Goal: Task Accomplishment & Management: Complete application form

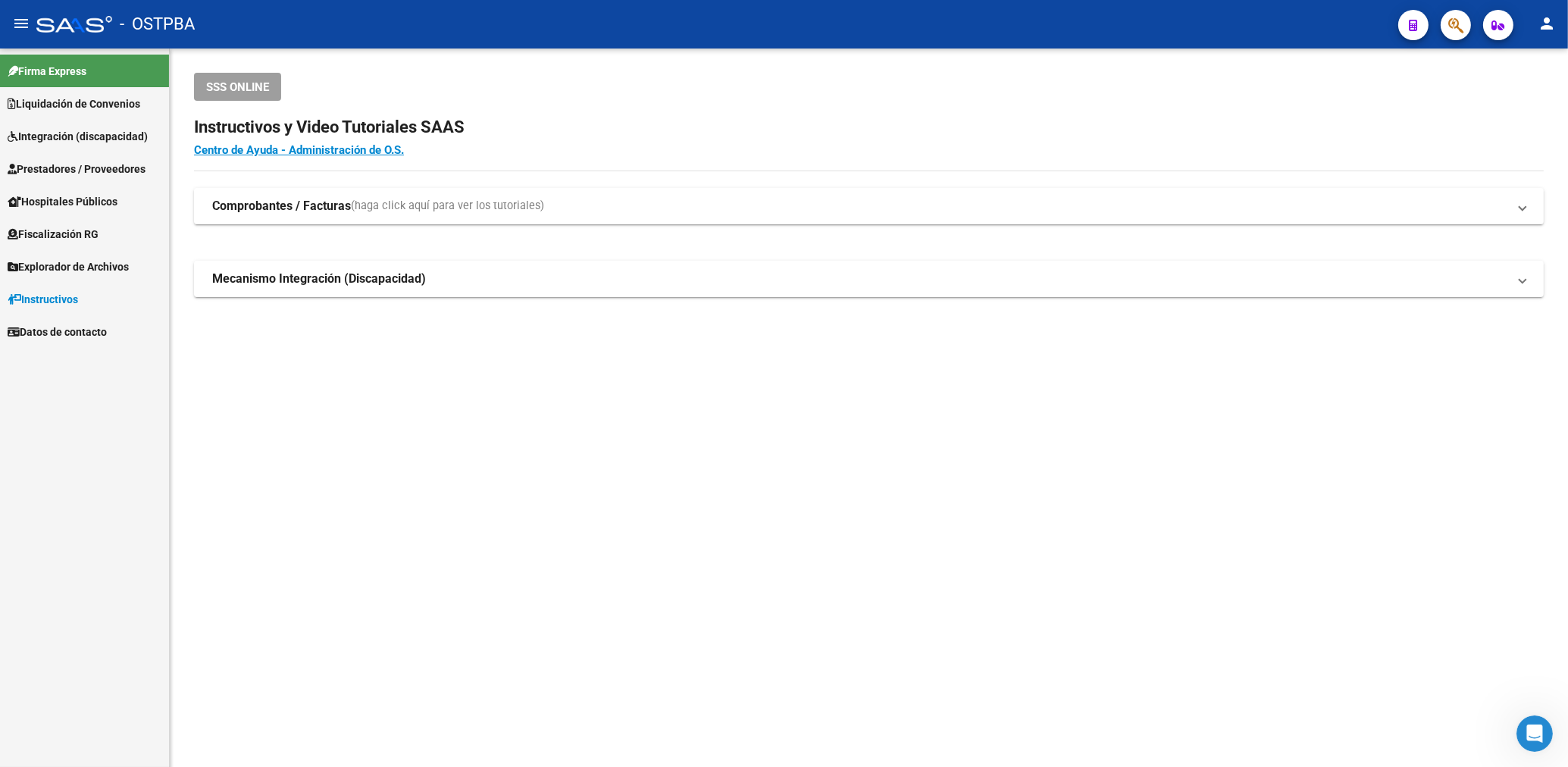
click at [78, 163] on span "Prestadores / Proveedores" at bounding box center [76, 169] width 138 height 17
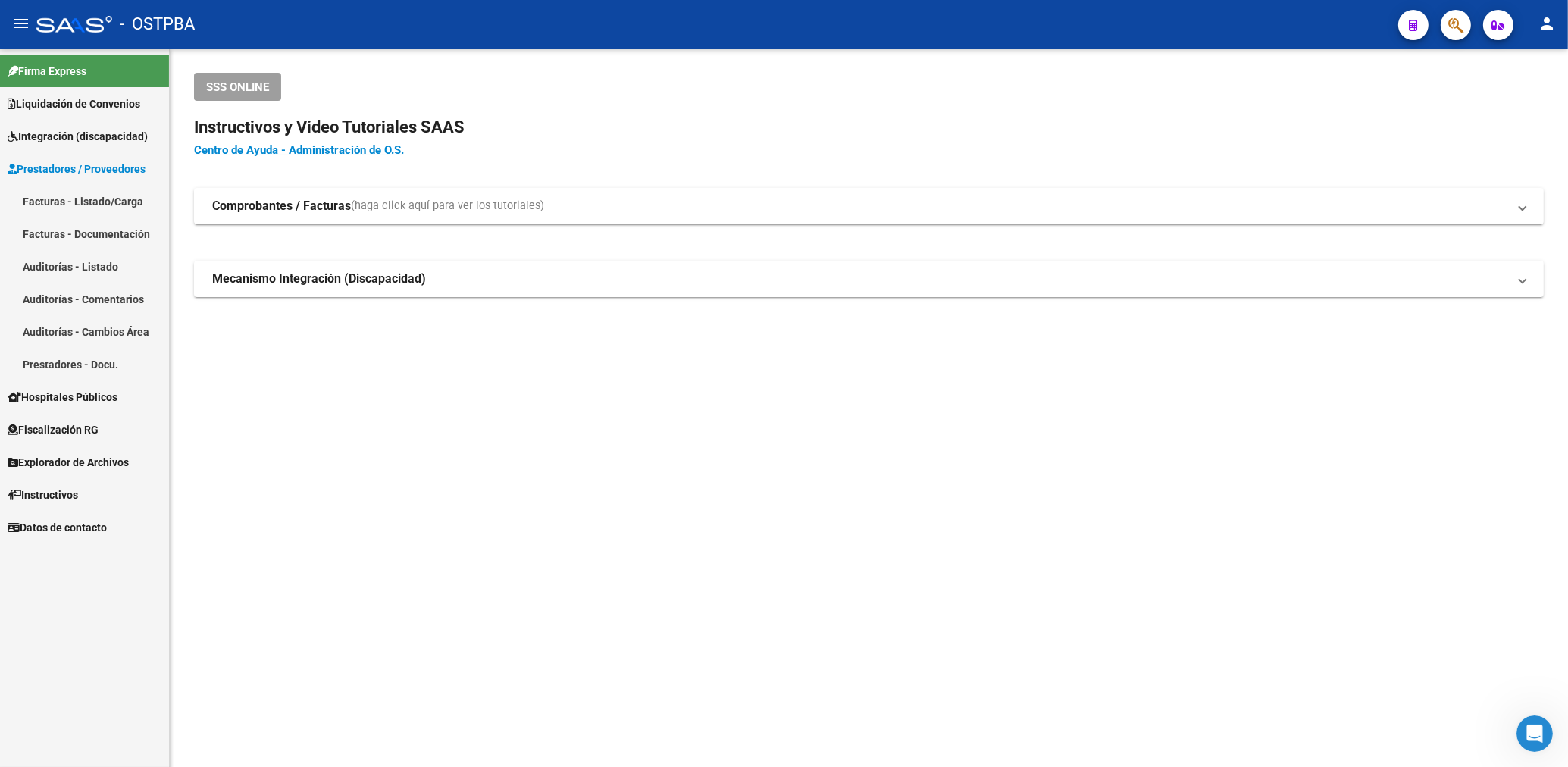
click at [93, 195] on link "Facturas - Listado/Carga" at bounding box center [84, 201] width 169 height 33
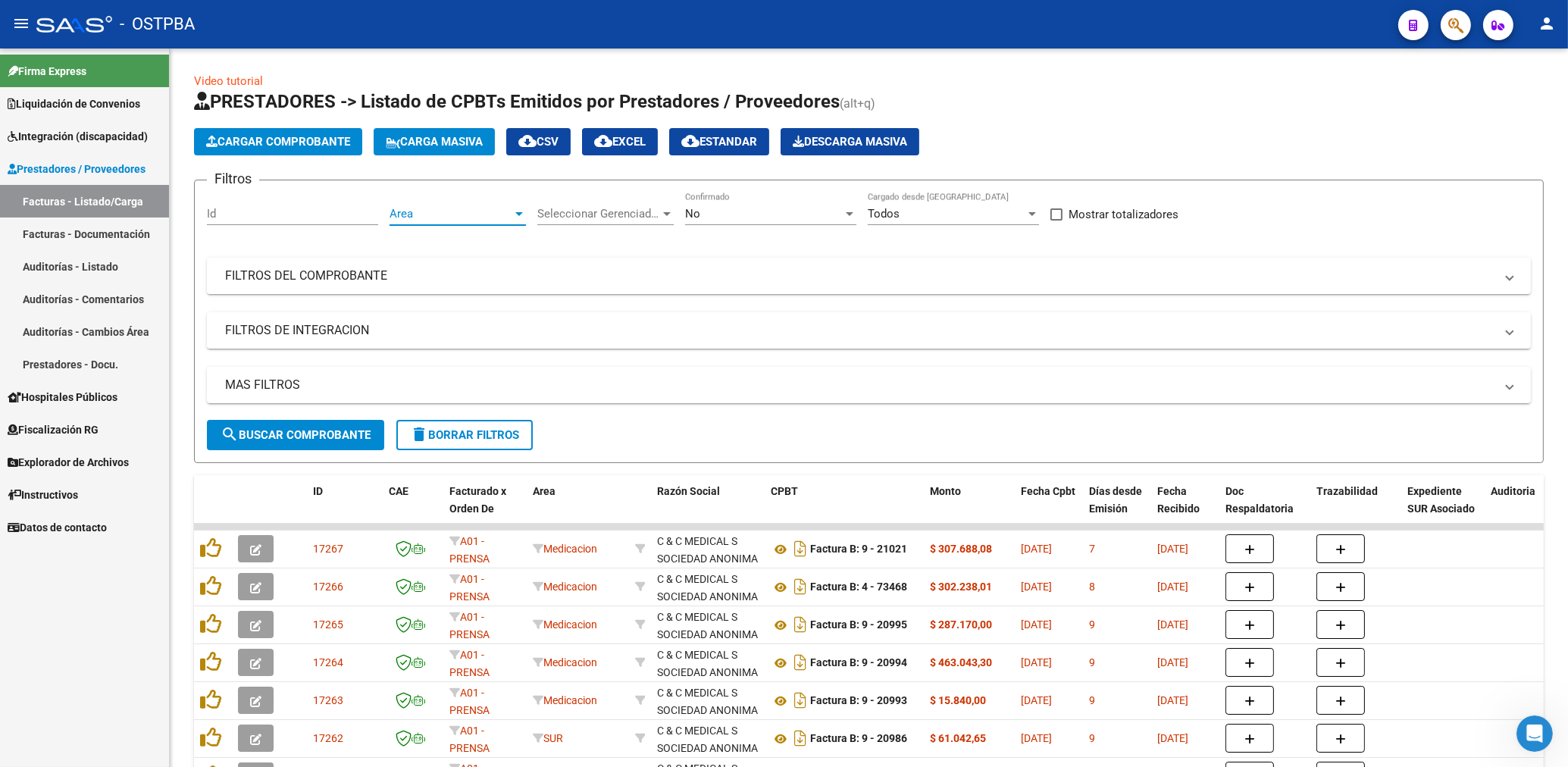
click at [486, 217] on span "Area" at bounding box center [450, 214] width 123 height 14
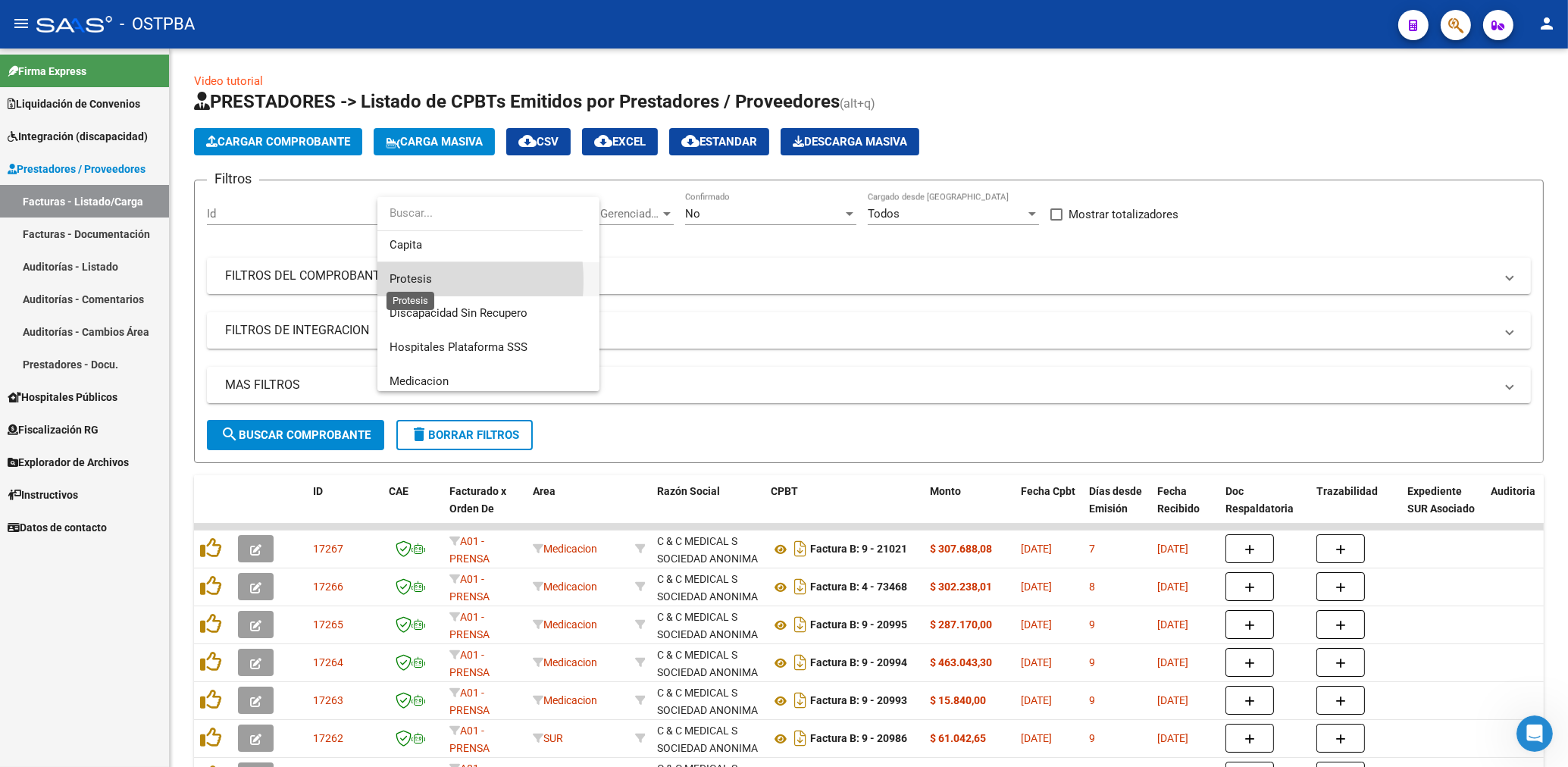
click at [405, 280] on span "Protesis" at bounding box center [411, 279] width 43 height 14
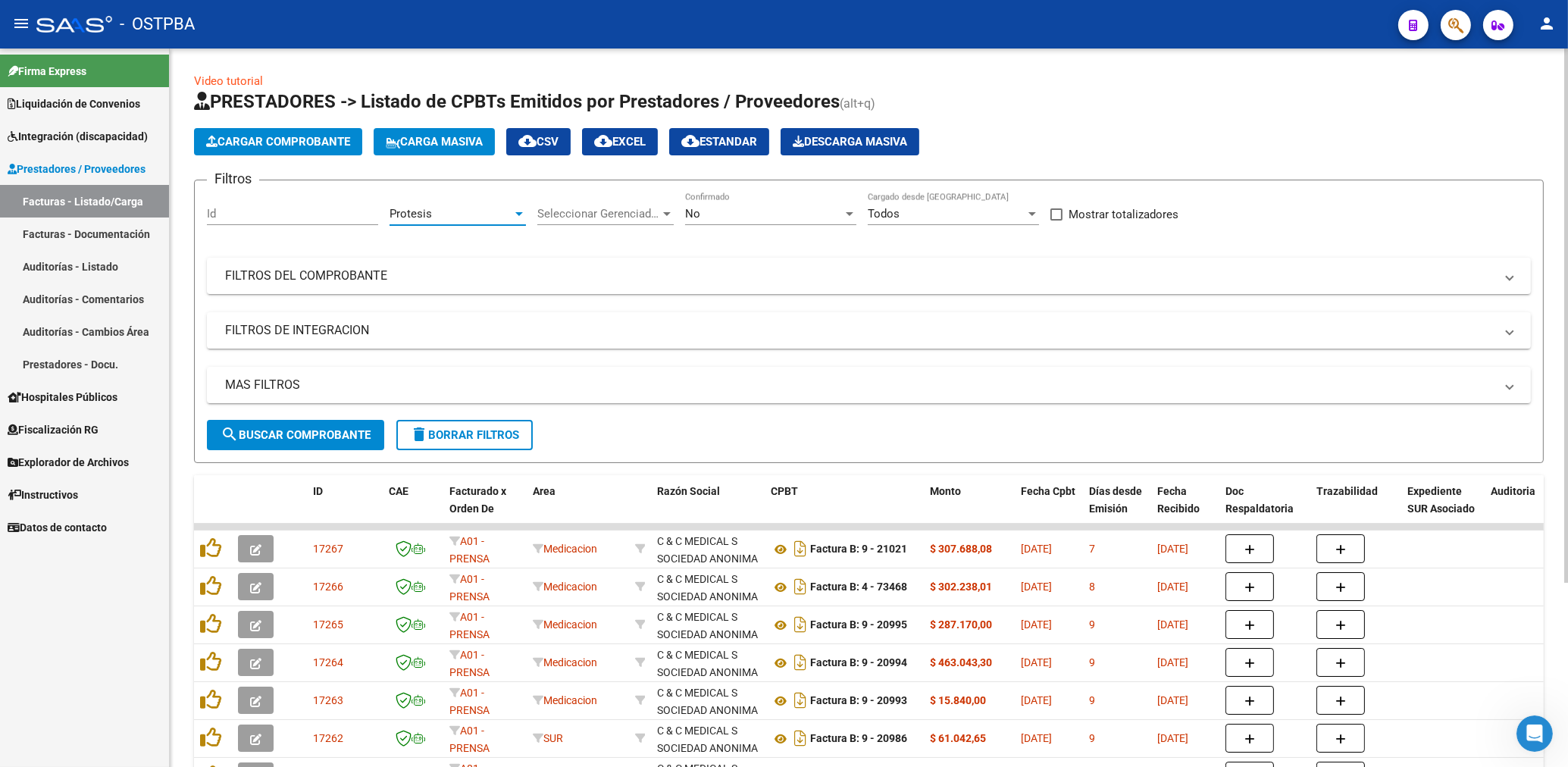
click at [724, 212] on div "No" at bounding box center [764, 214] width 158 height 14
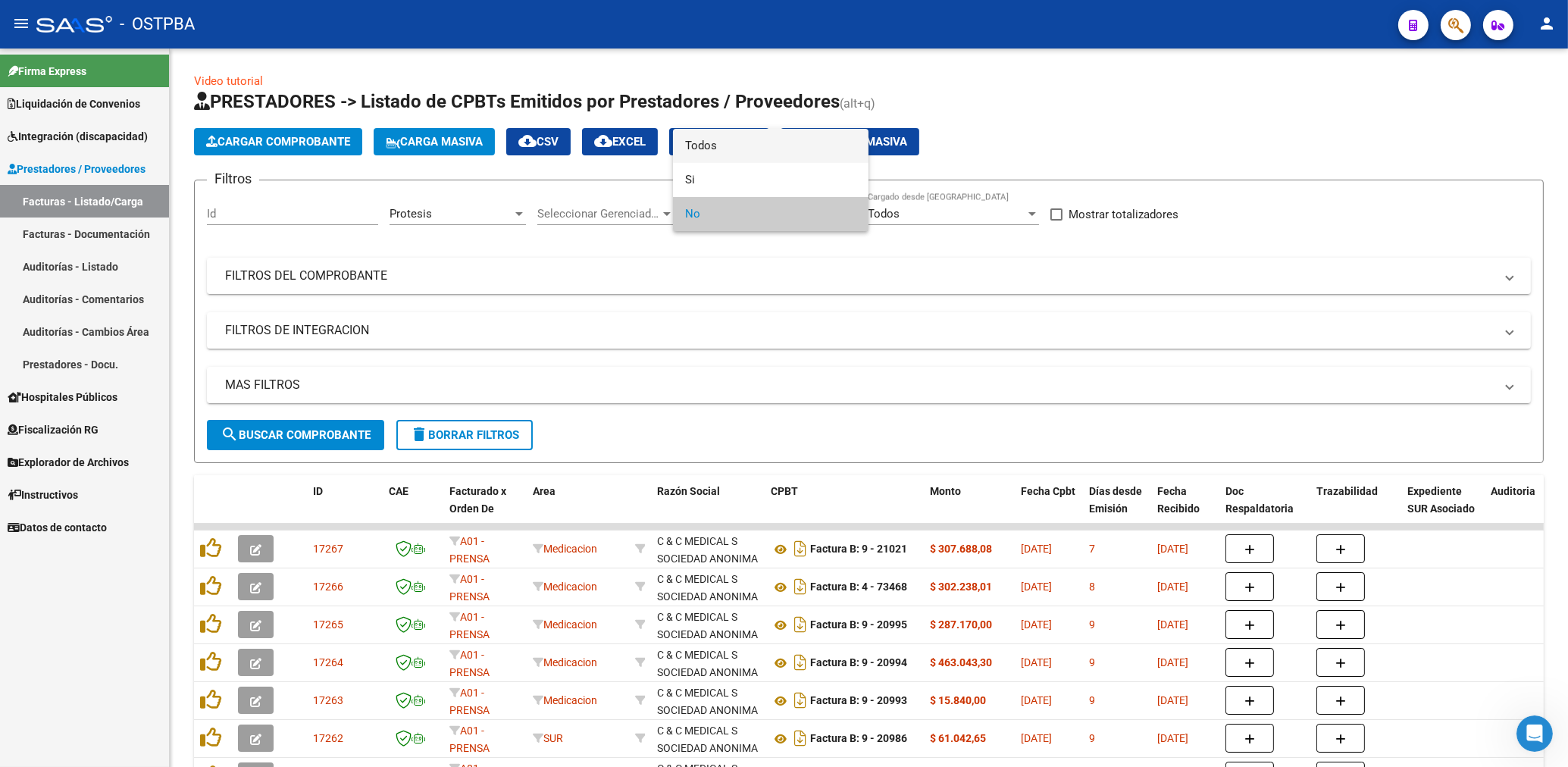
click at [705, 146] on span "Todos" at bounding box center [771, 146] width 171 height 34
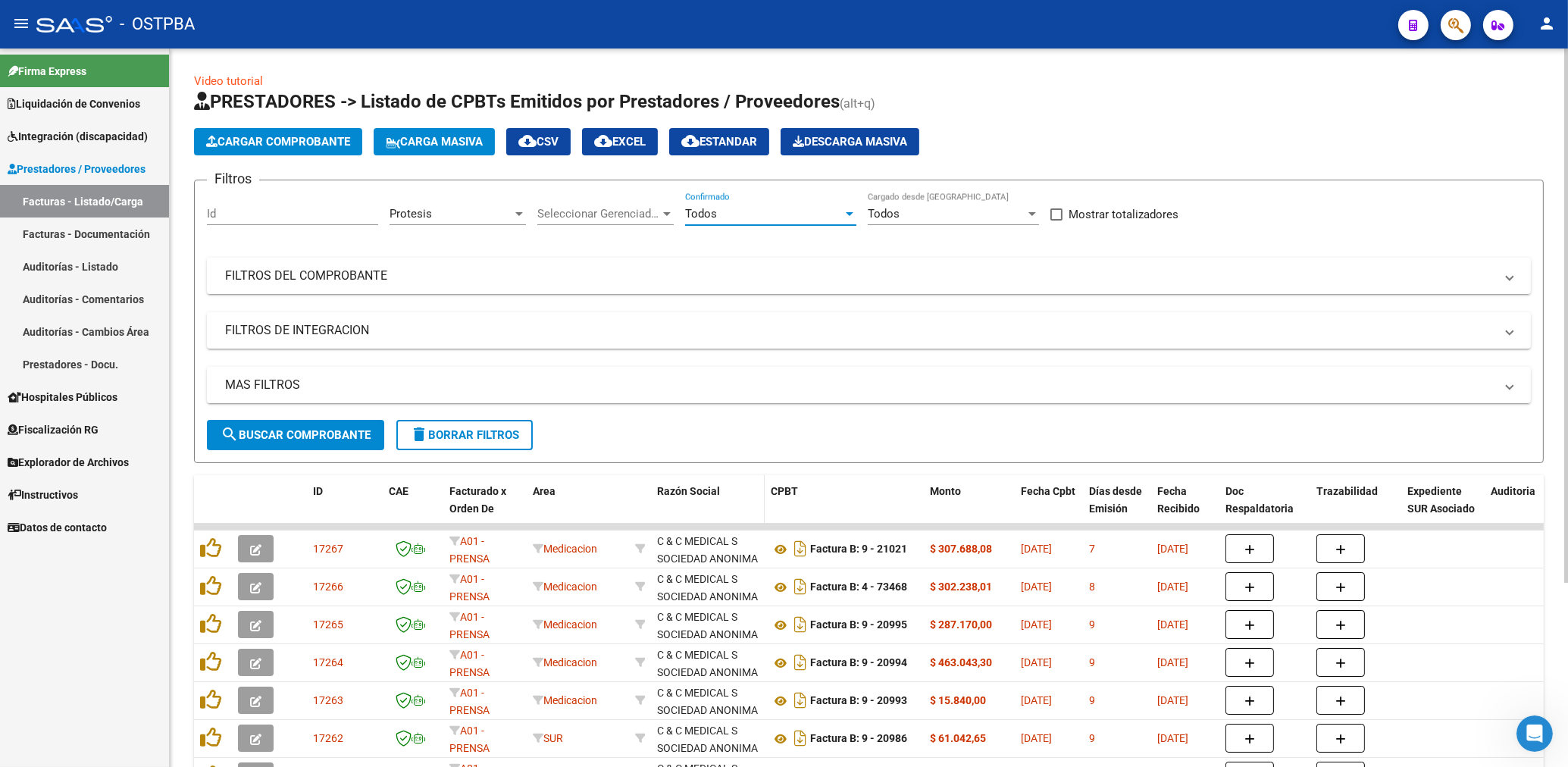
scroll to position [247, 0]
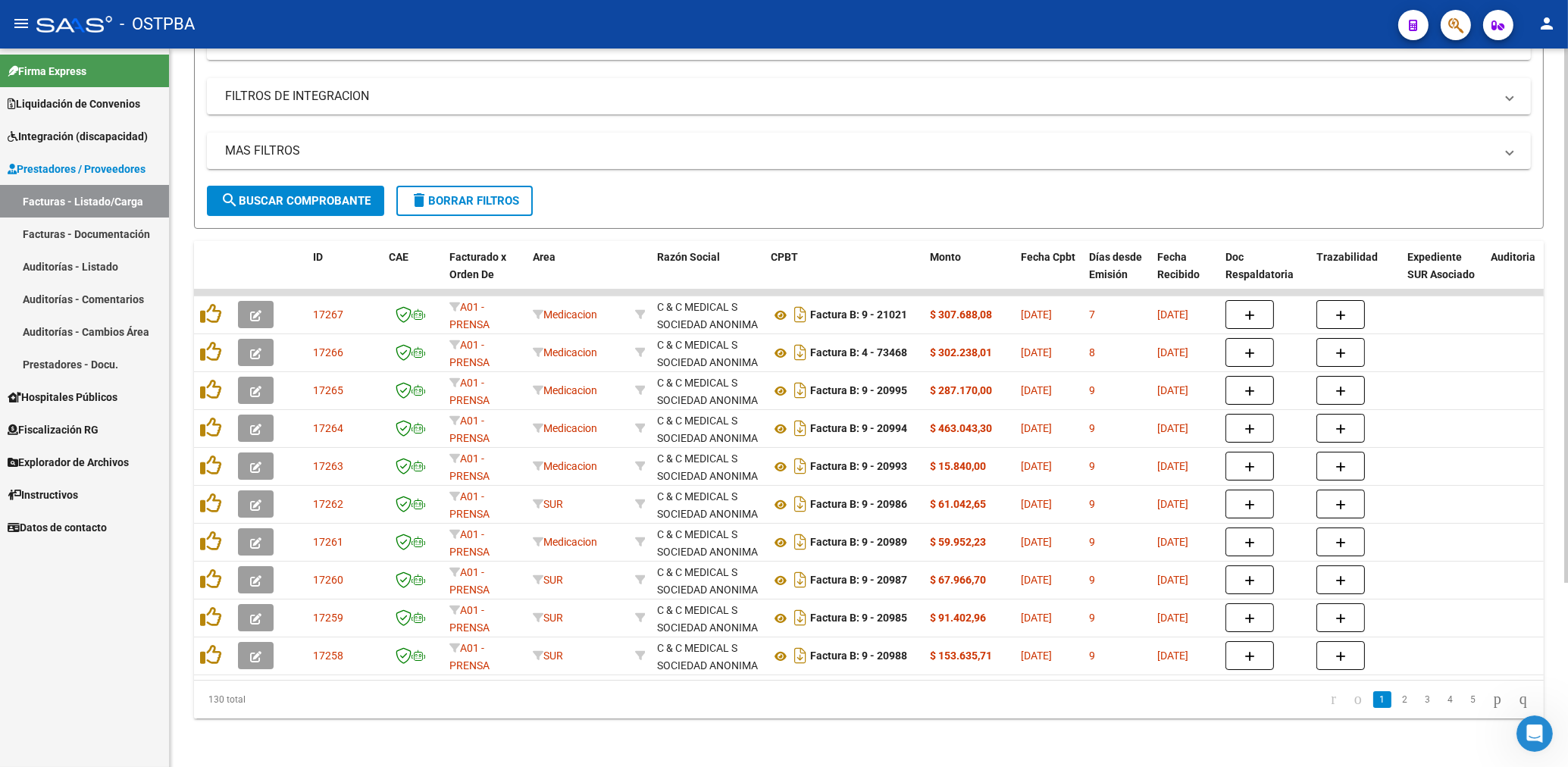
click at [362, 194] on span "search Buscar Comprobante" at bounding box center [295, 201] width 150 height 14
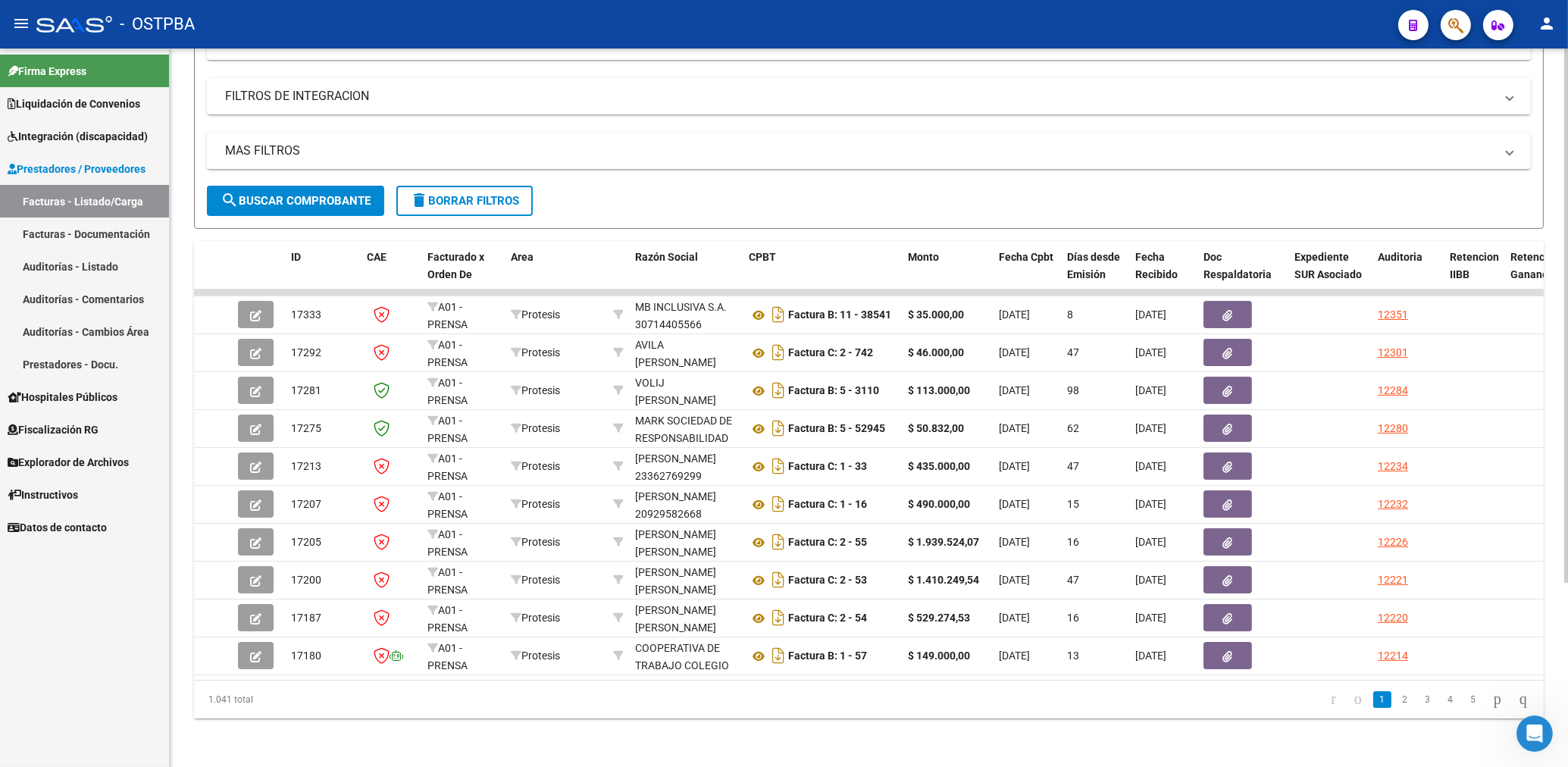
click at [975, 713] on div "1.041 total 1 2 3 4 5" at bounding box center [869, 700] width 1350 height 38
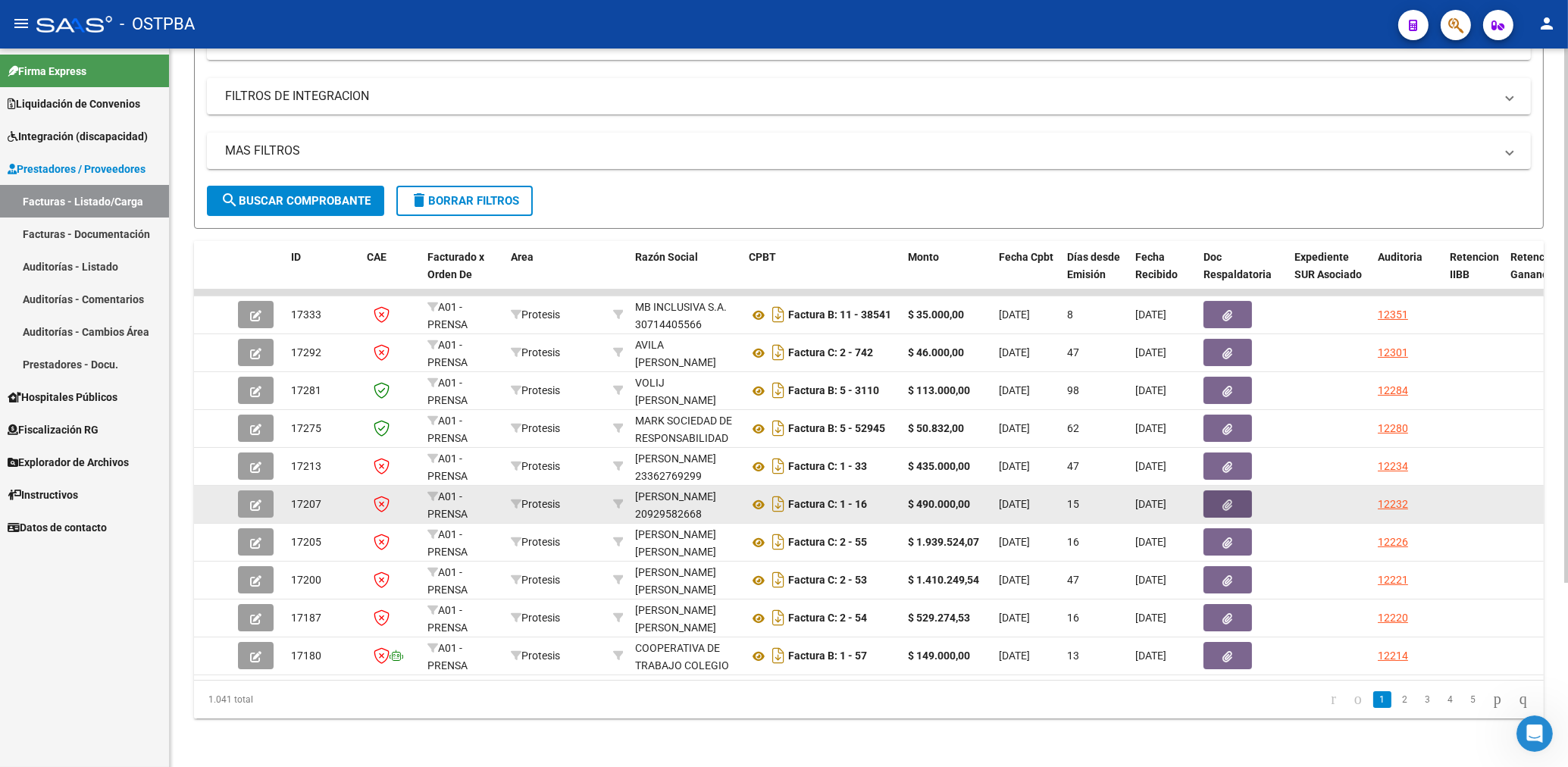
click at [1219, 491] on button "button" at bounding box center [1228, 504] width 49 height 27
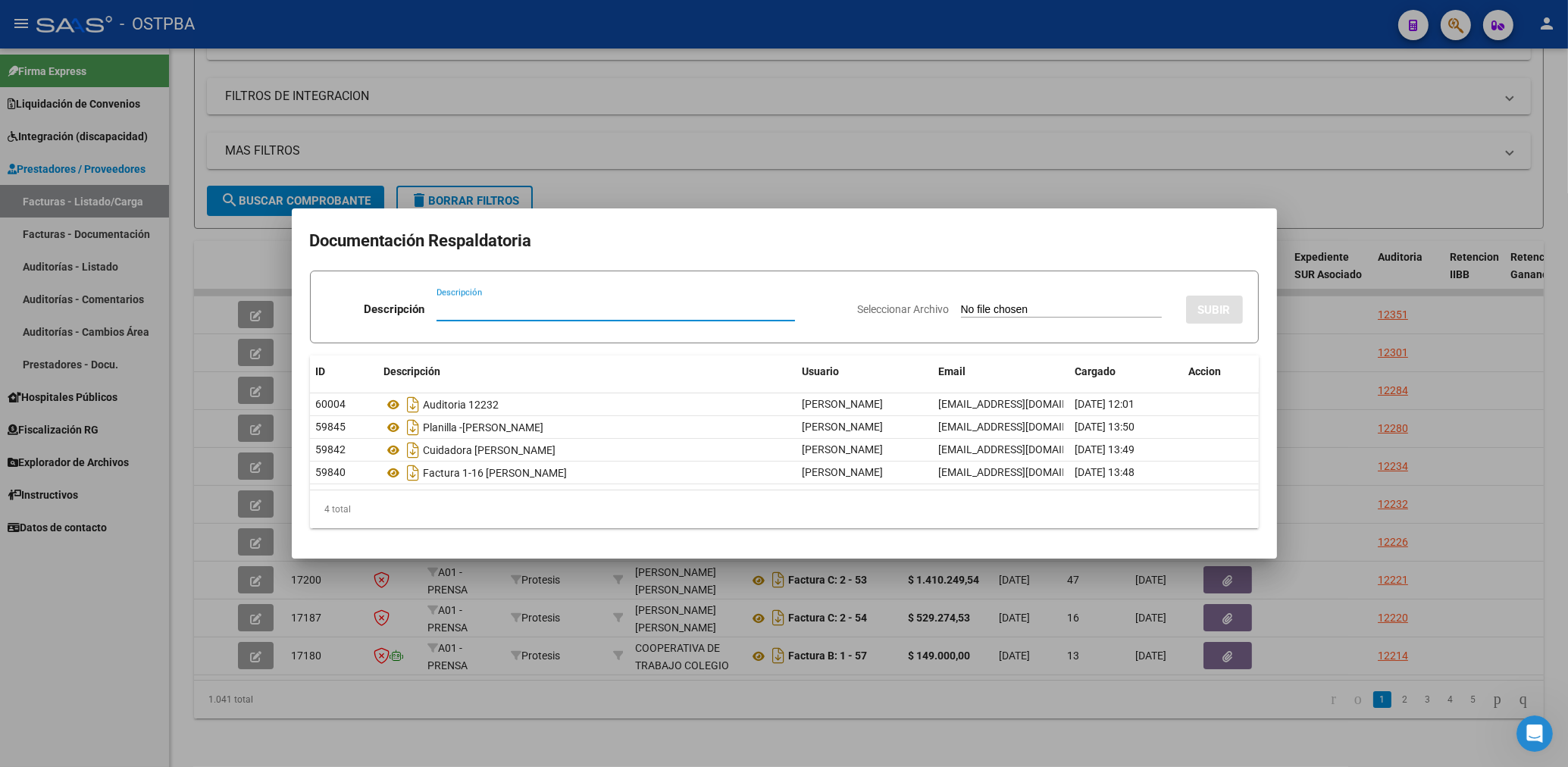
click at [674, 150] on div at bounding box center [784, 383] width 1568 height 767
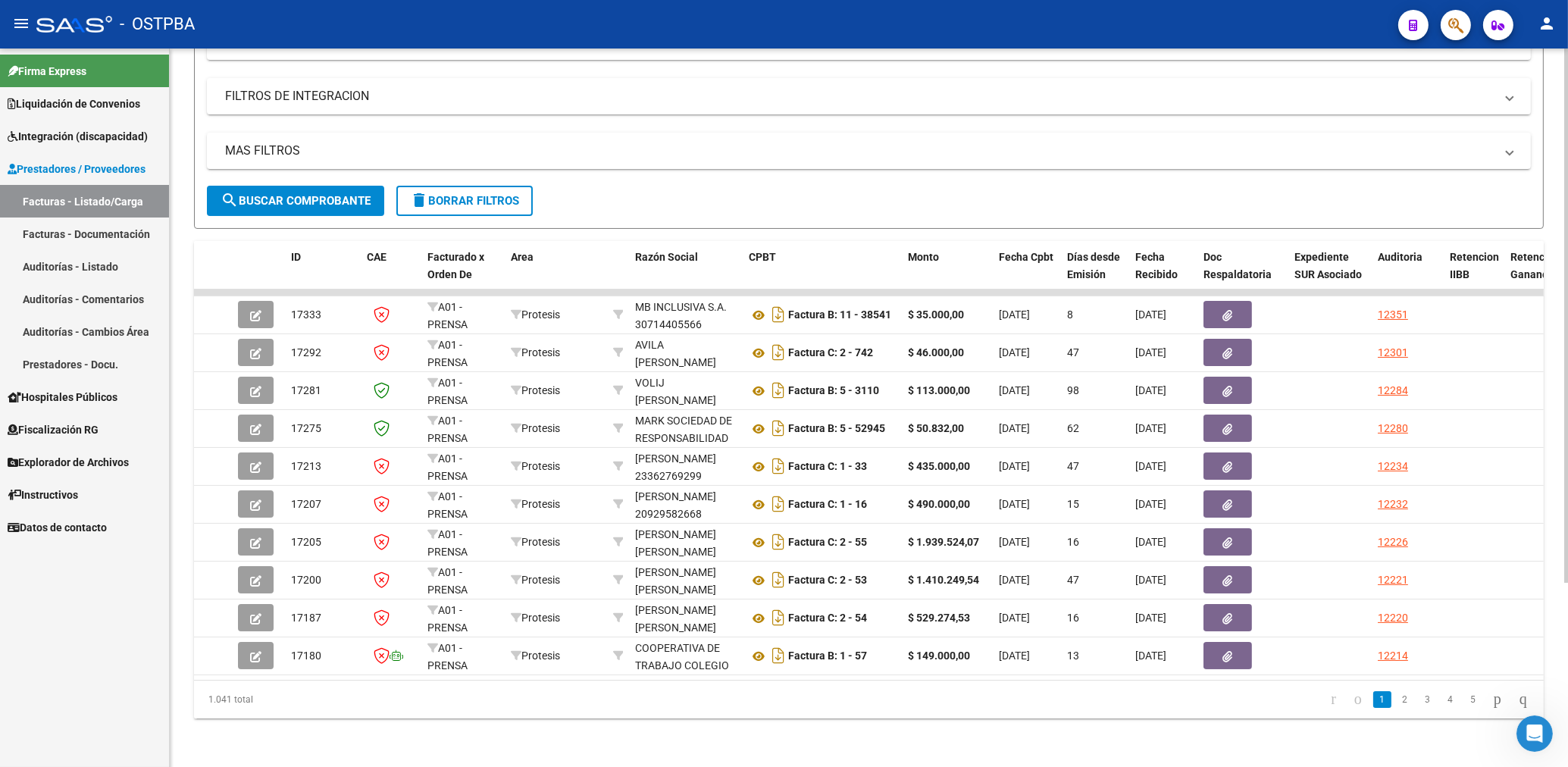
click at [346, 194] on span "search Buscar Comprobante" at bounding box center [295, 201] width 150 height 14
click at [77, 464] on span "Explorador de Archivos" at bounding box center [68, 462] width 121 height 17
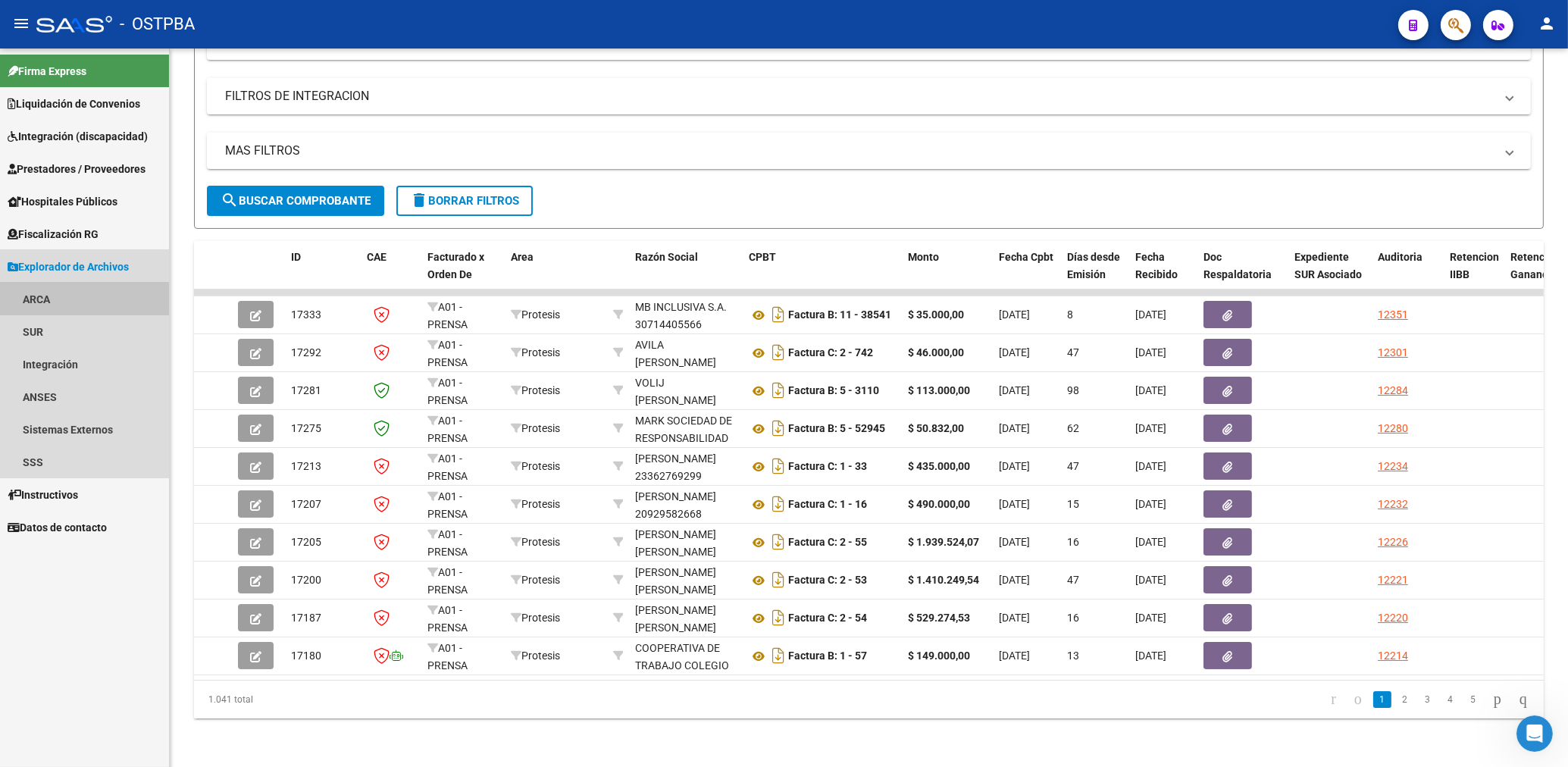
click at [34, 295] on link "ARCA" at bounding box center [84, 298] width 169 height 33
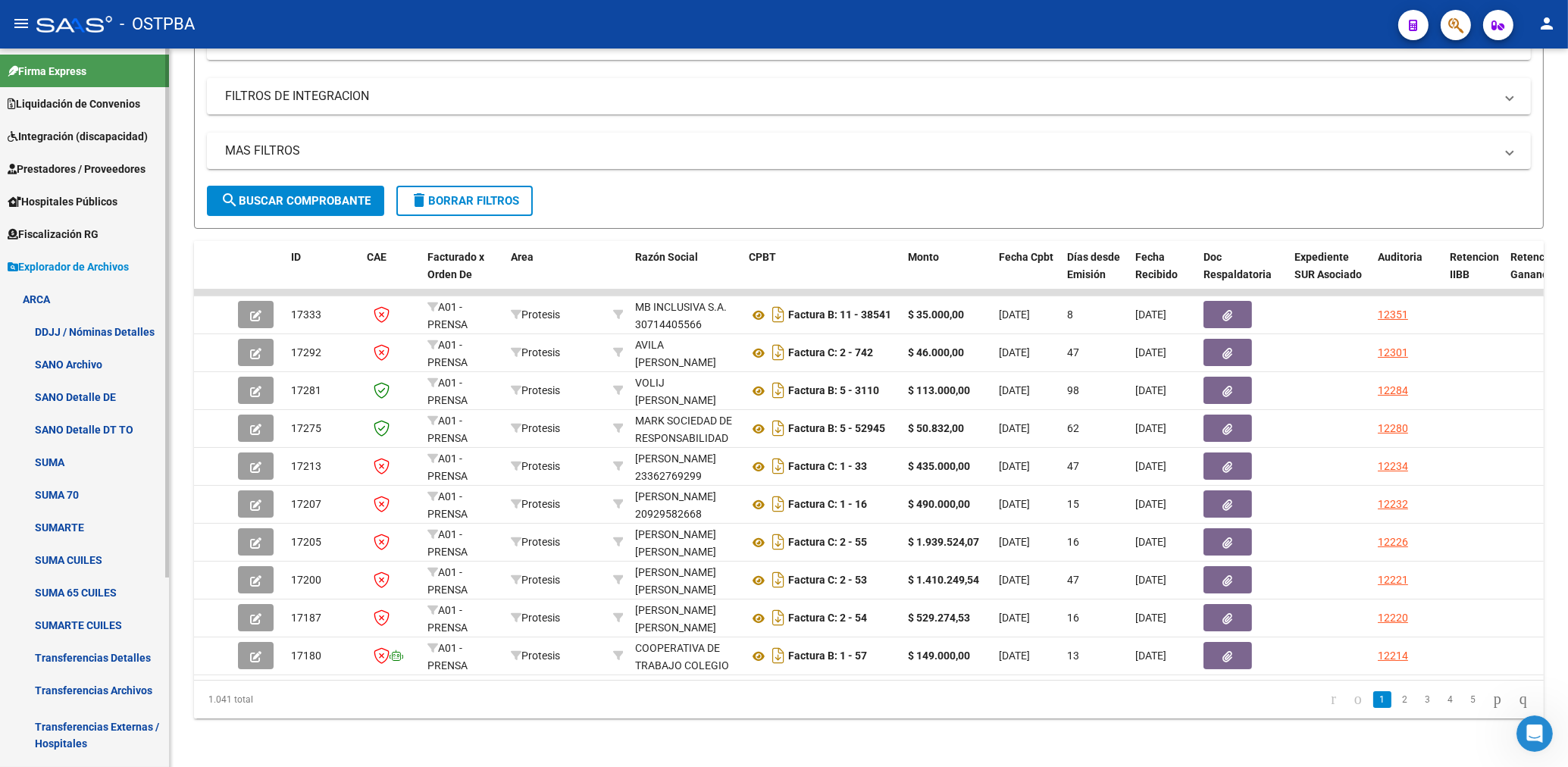
click at [113, 695] on link "Transferencias Archivos" at bounding box center [84, 690] width 169 height 33
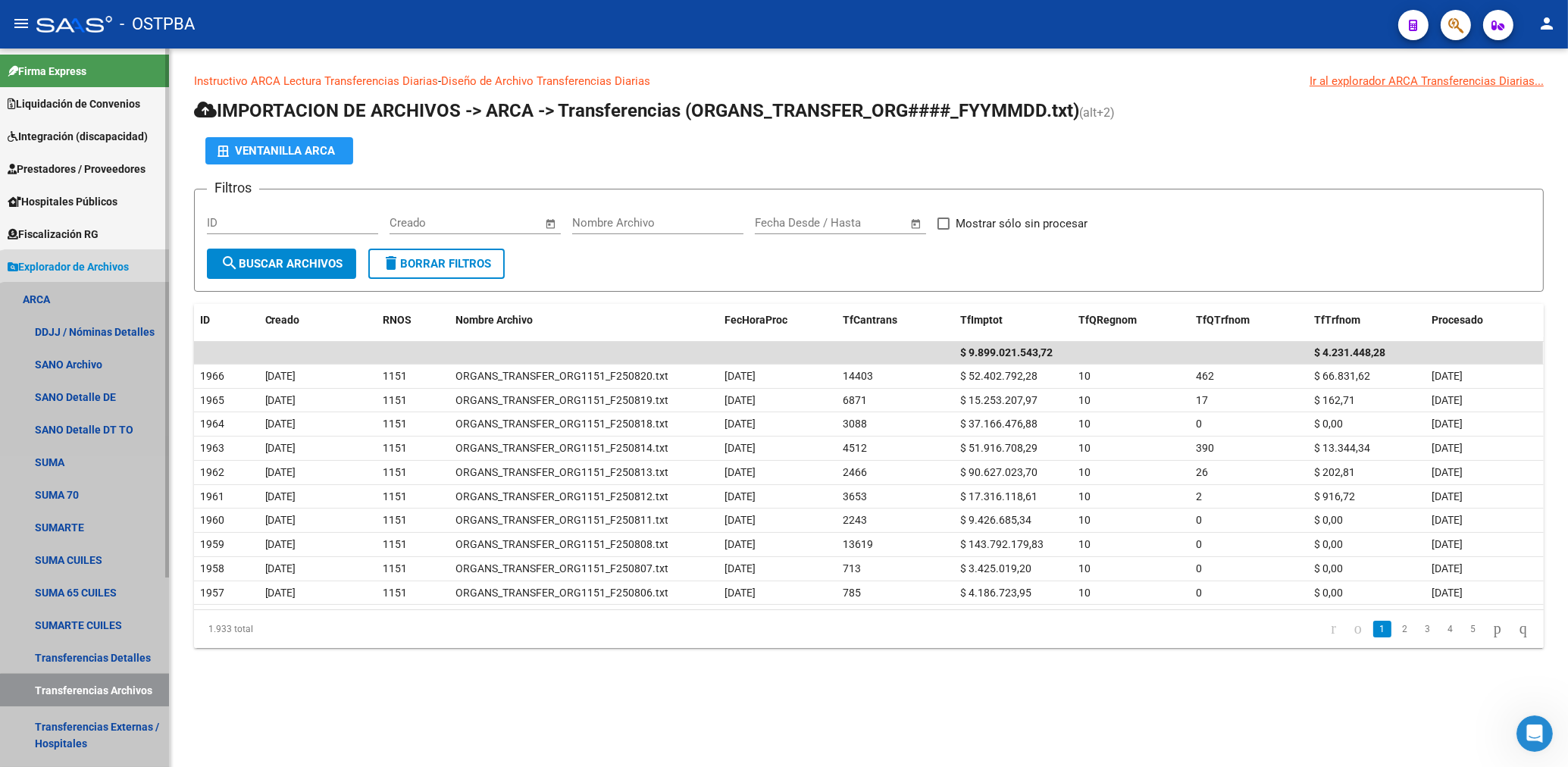
click at [130, 693] on link "Transferencias Archivos" at bounding box center [84, 690] width 169 height 33
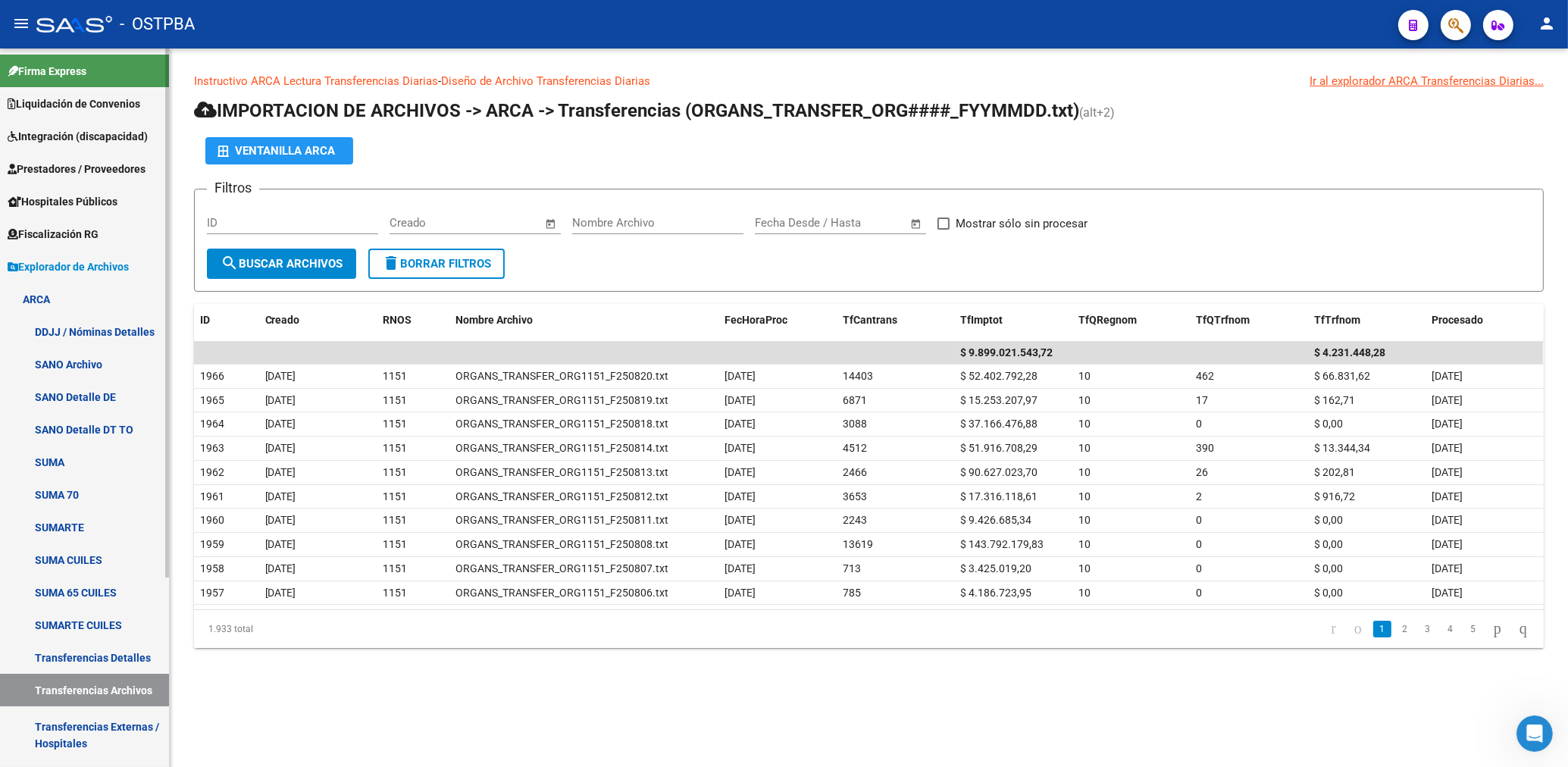
click at [42, 296] on link "ARCA" at bounding box center [84, 298] width 169 height 33
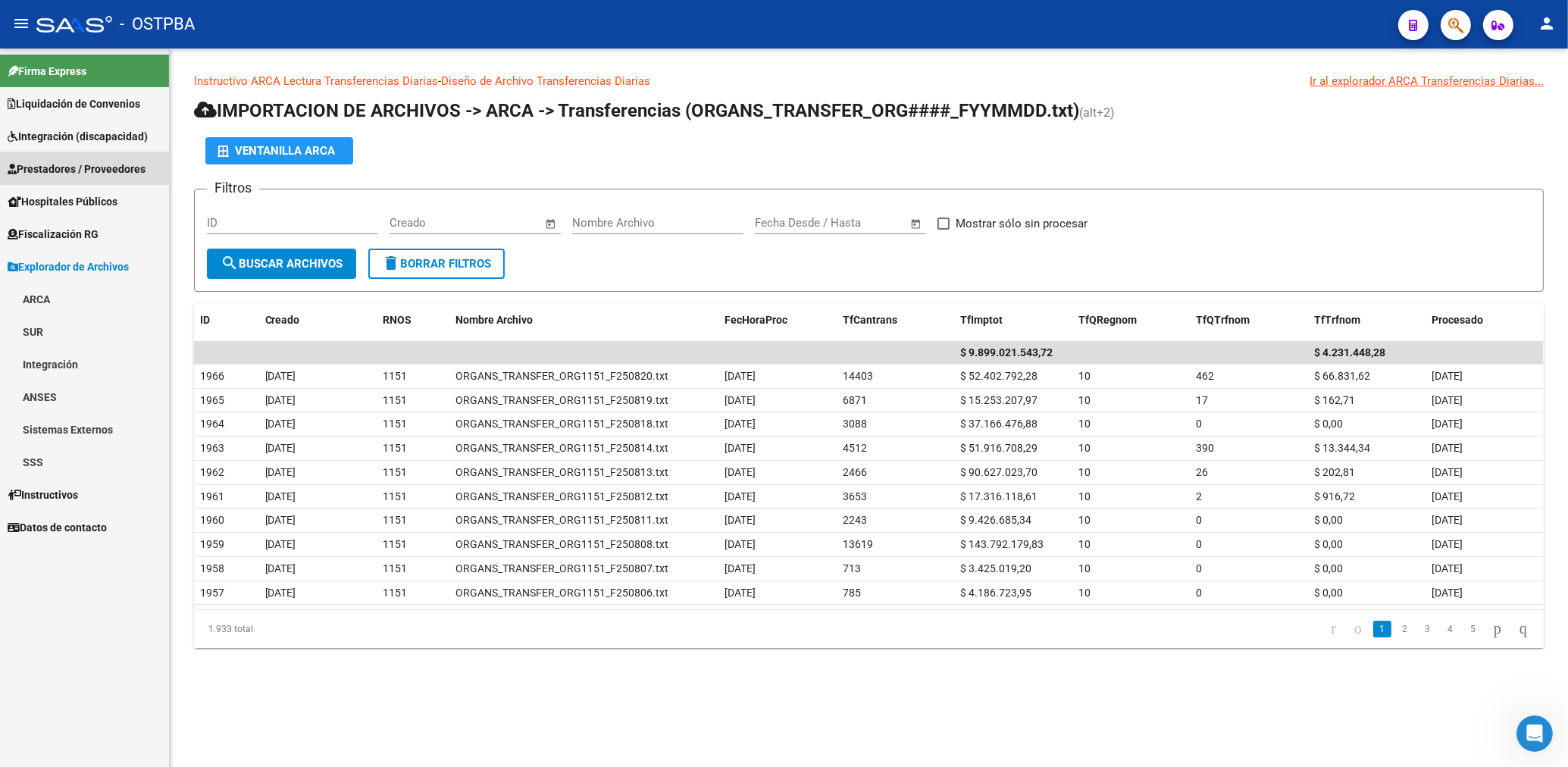
click at [65, 171] on span "Prestadores / Proveedores" at bounding box center [76, 169] width 138 height 17
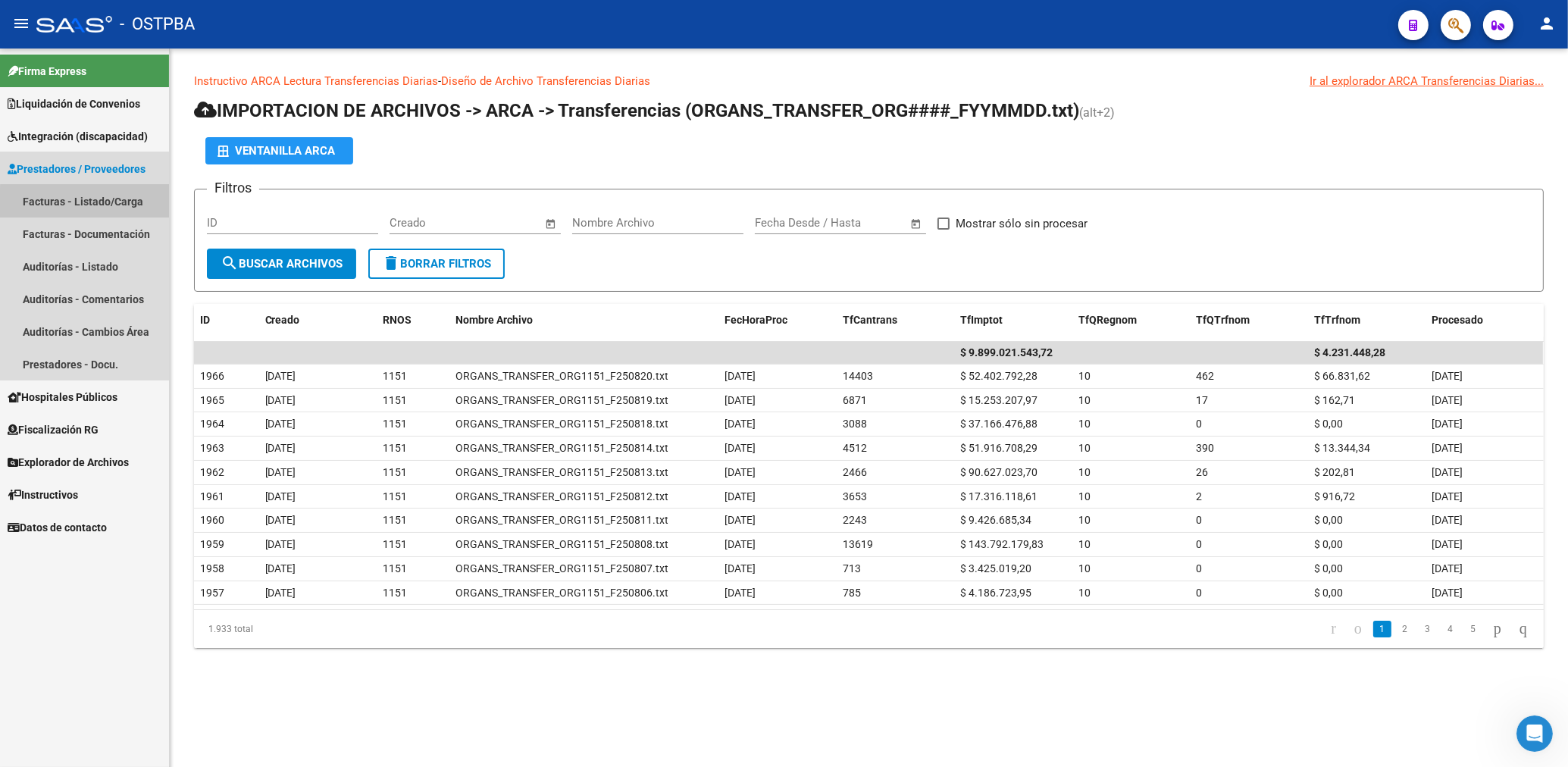
click at [94, 208] on link "Facturas - Listado/Carga" at bounding box center [84, 201] width 169 height 33
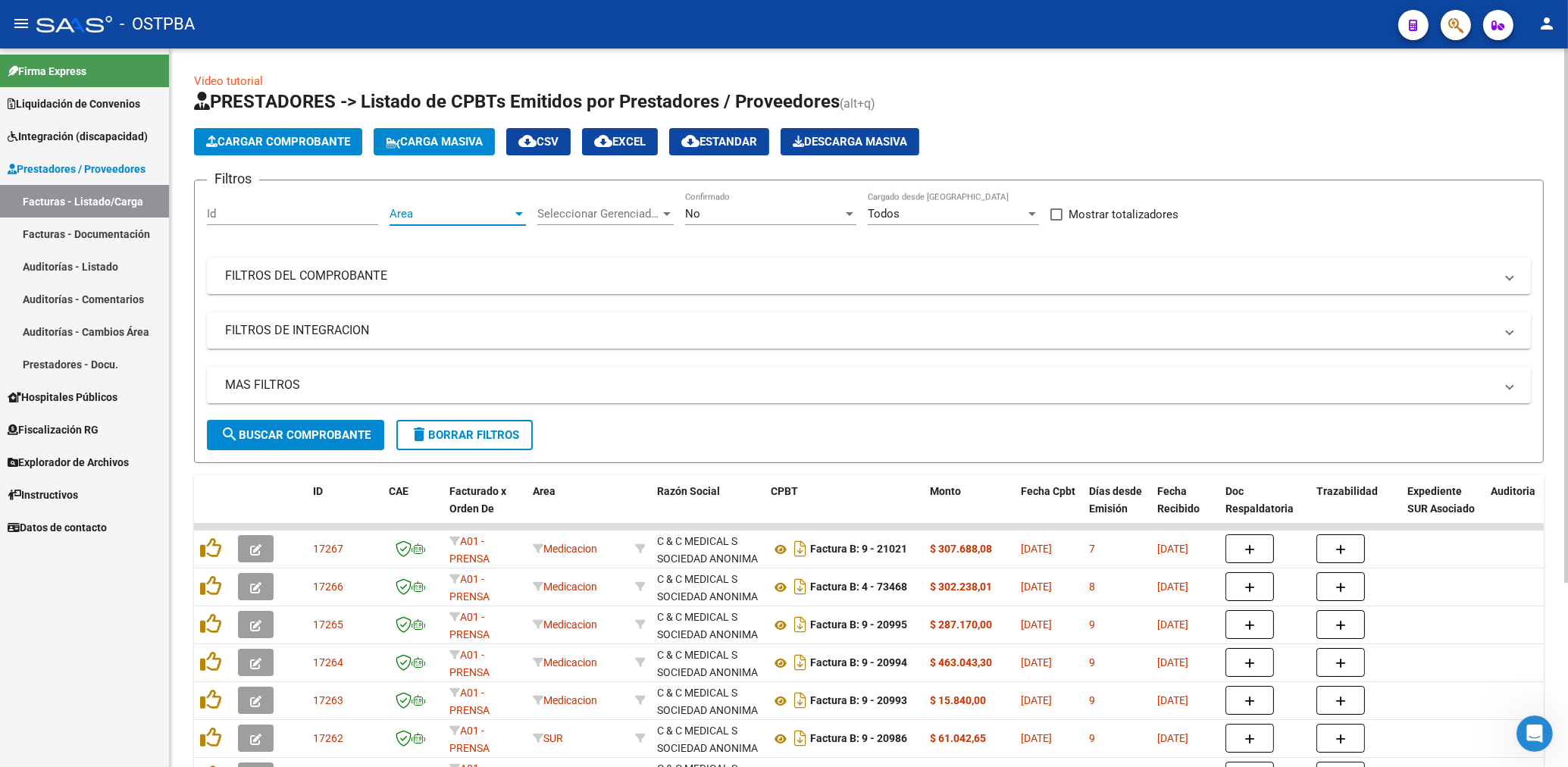
click at [481, 209] on span "Area" at bounding box center [450, 214] width 123 height 14
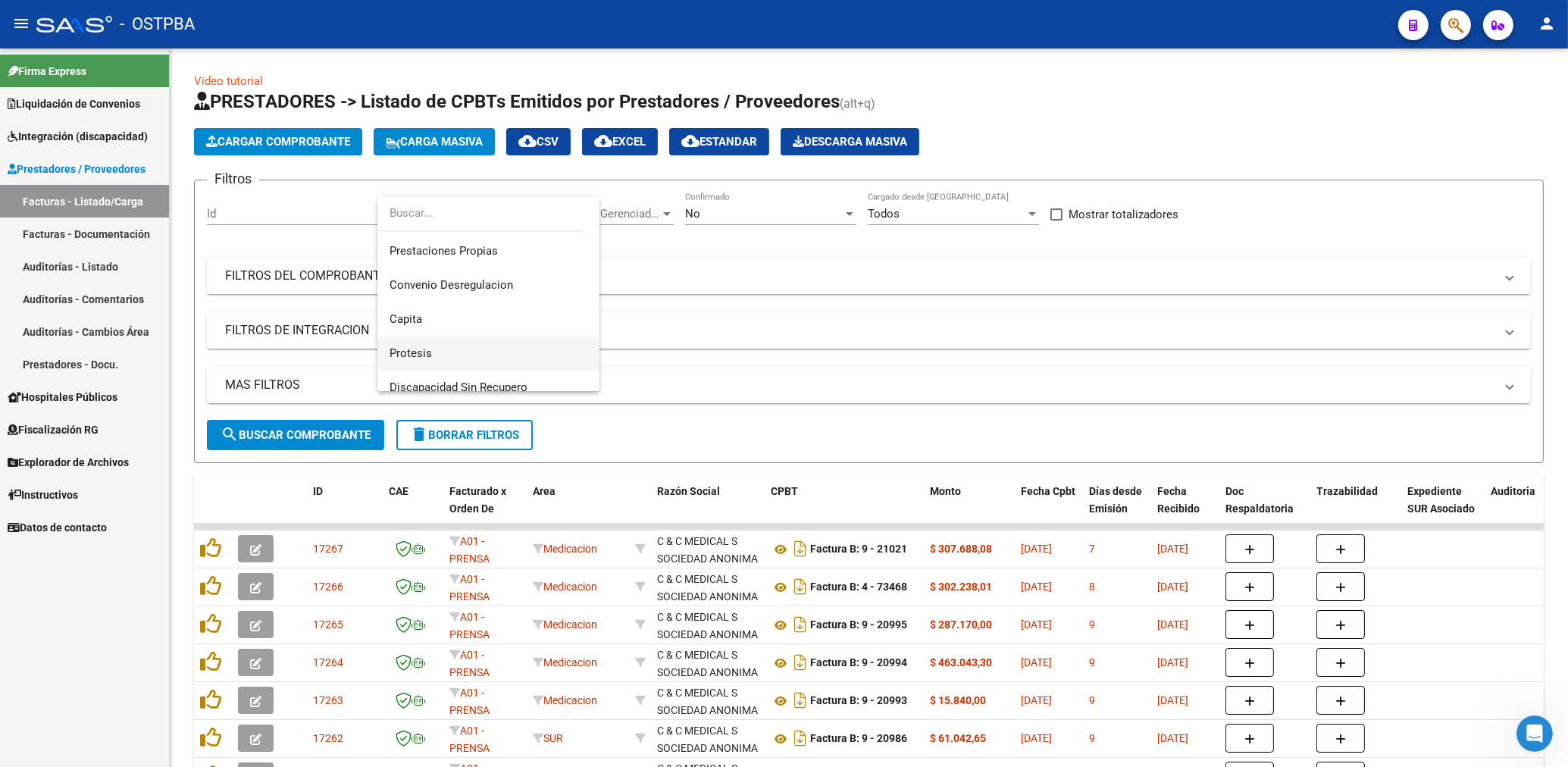
scroll to position [171, 0]
click at [426, 349] on span "Protesis" at bounding box center [411, 350] width 43 height 14
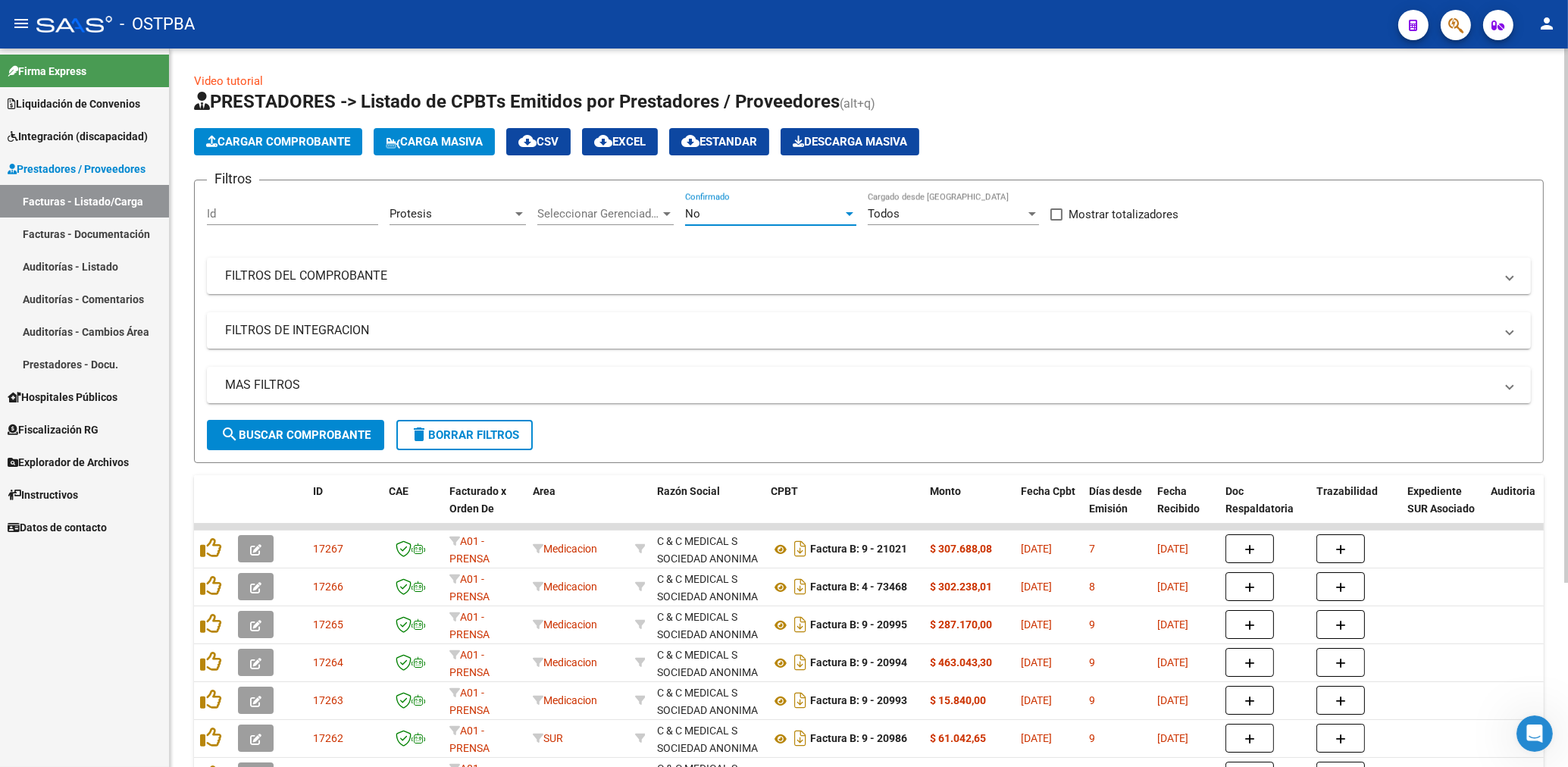
click at [710, 216] on div "No" at bounding box center [764, 214] width 158 height 14
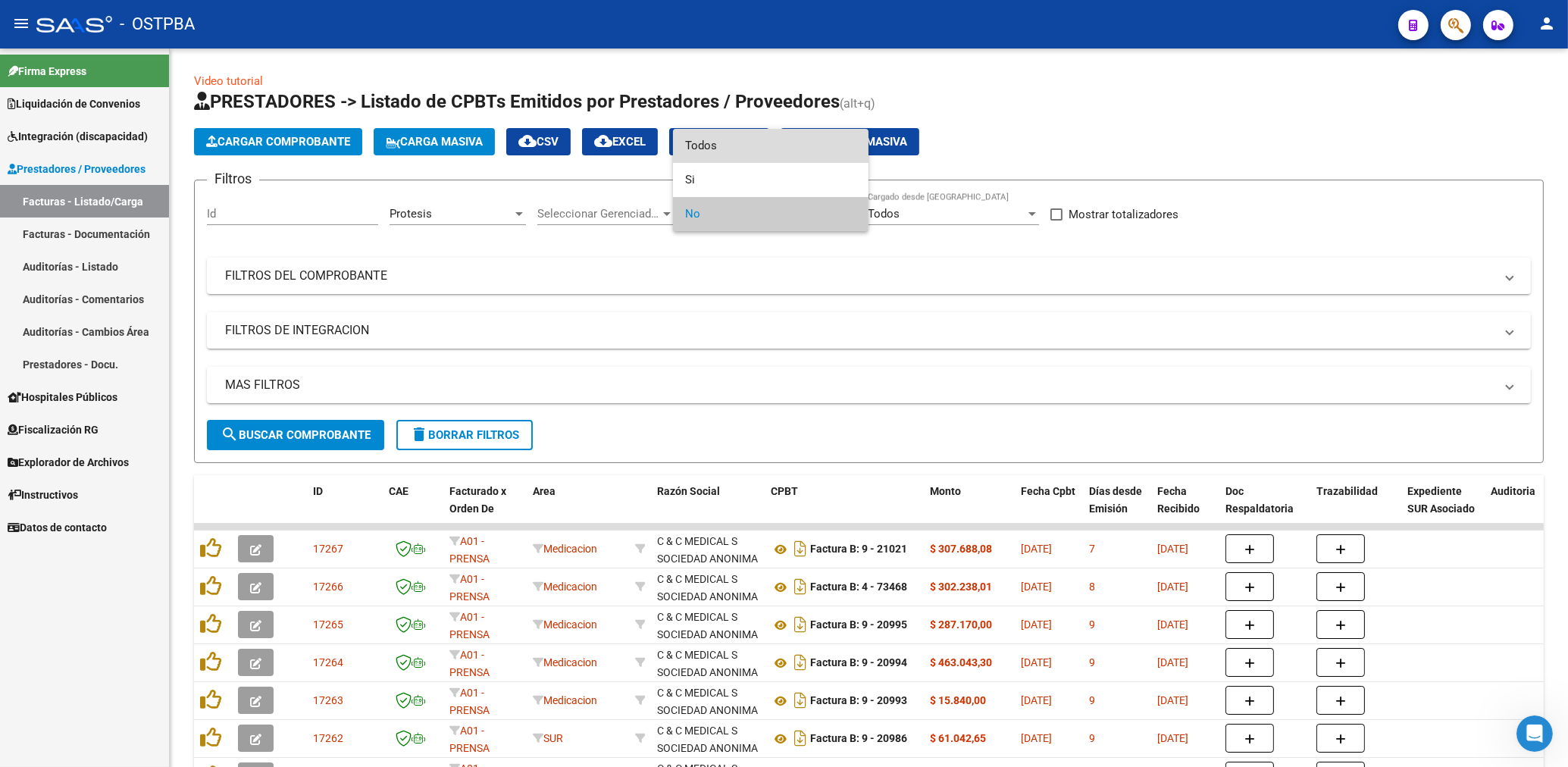
click at [704, 148] on span "Todos" at bounding box center [771, 146] width 171 height 34
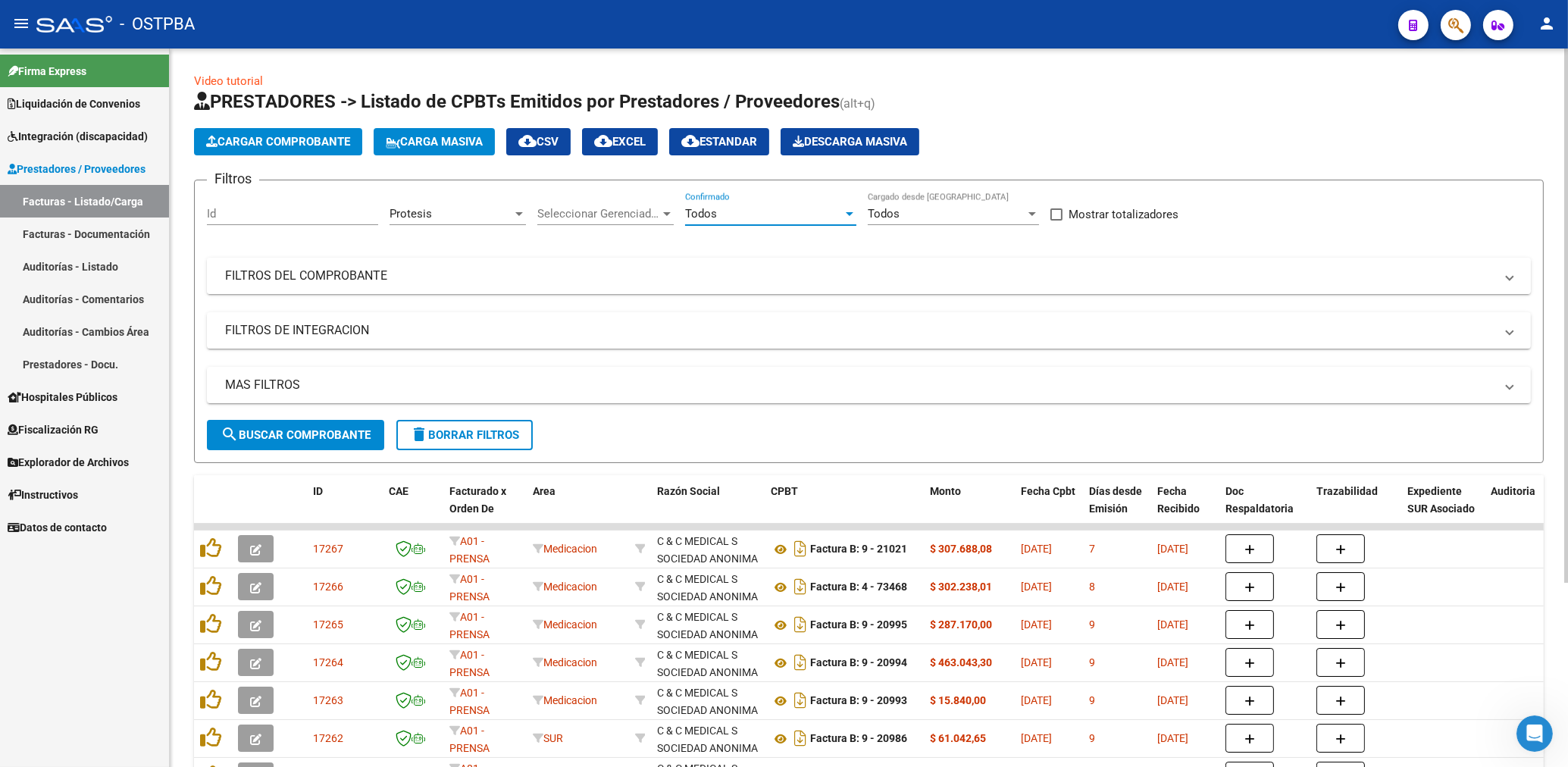
click at [852, 274] on mat-panel-title "FILTROS DEL COMPROBANTE" at bounding box center [860, 276] width 1270 height 17
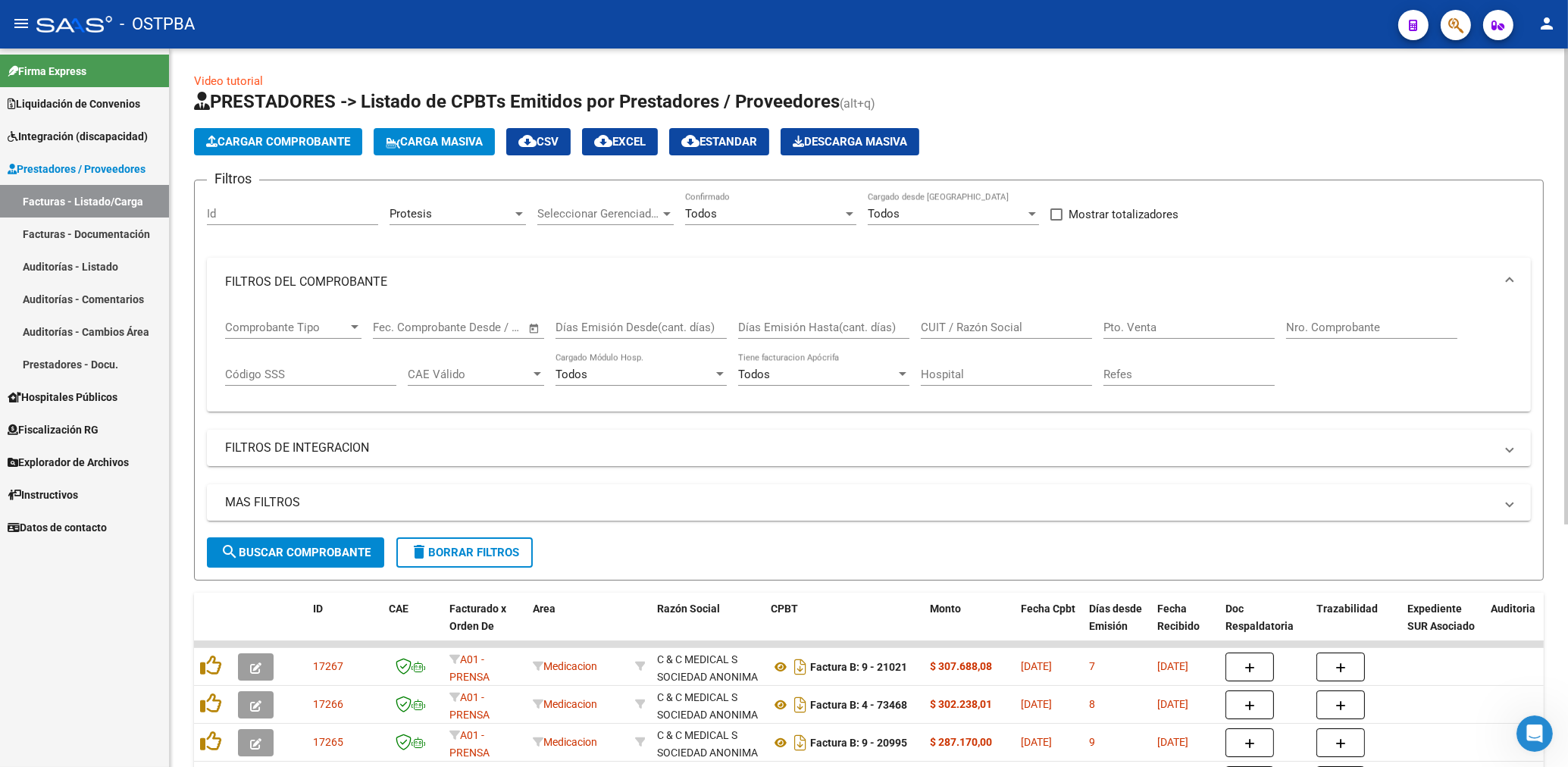
click at [957, 328] on input "CUIT / Razón Social" at bounding box center [1006, 327] width 171 height 14
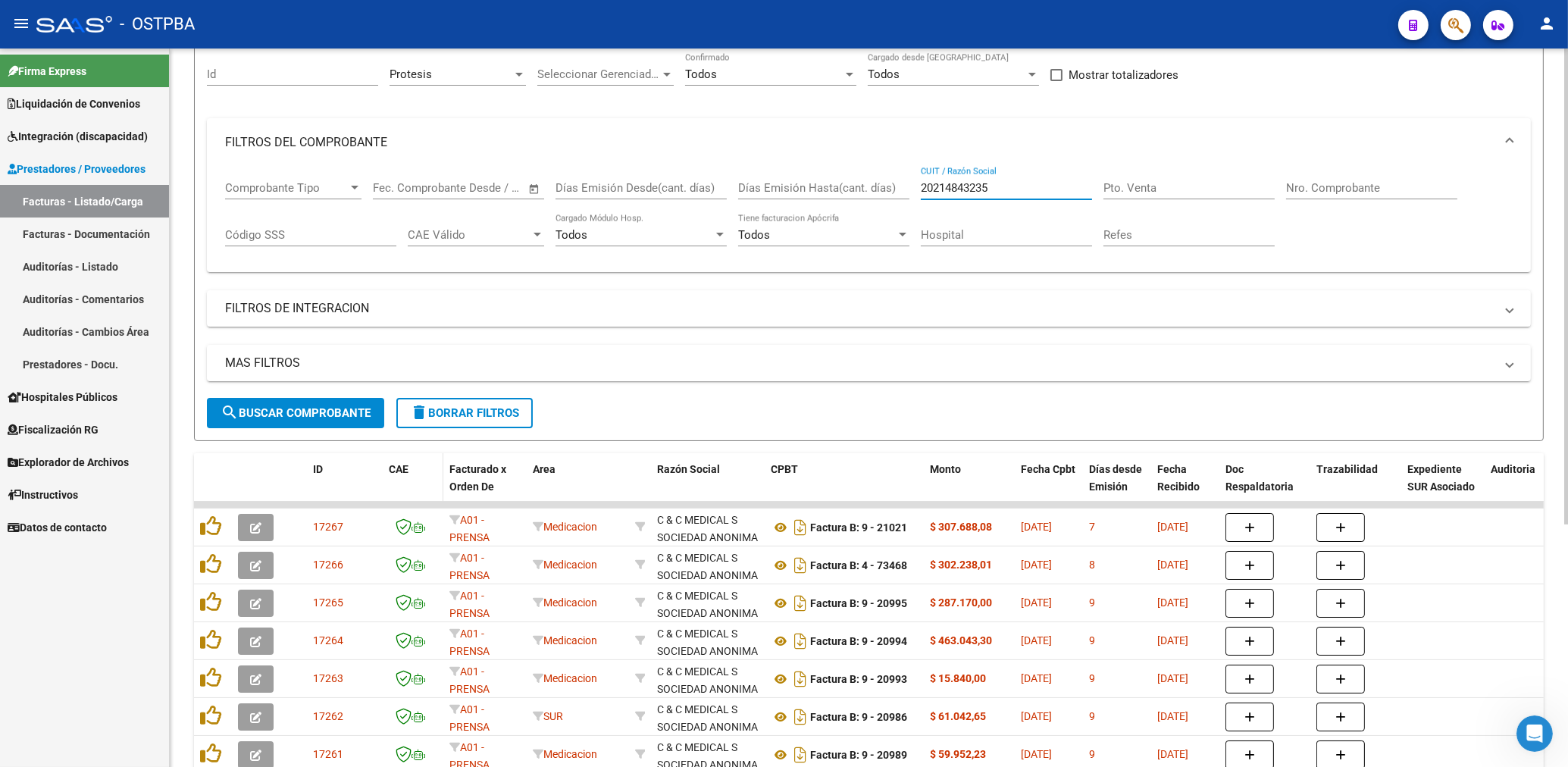
scroll to position [162, 0]
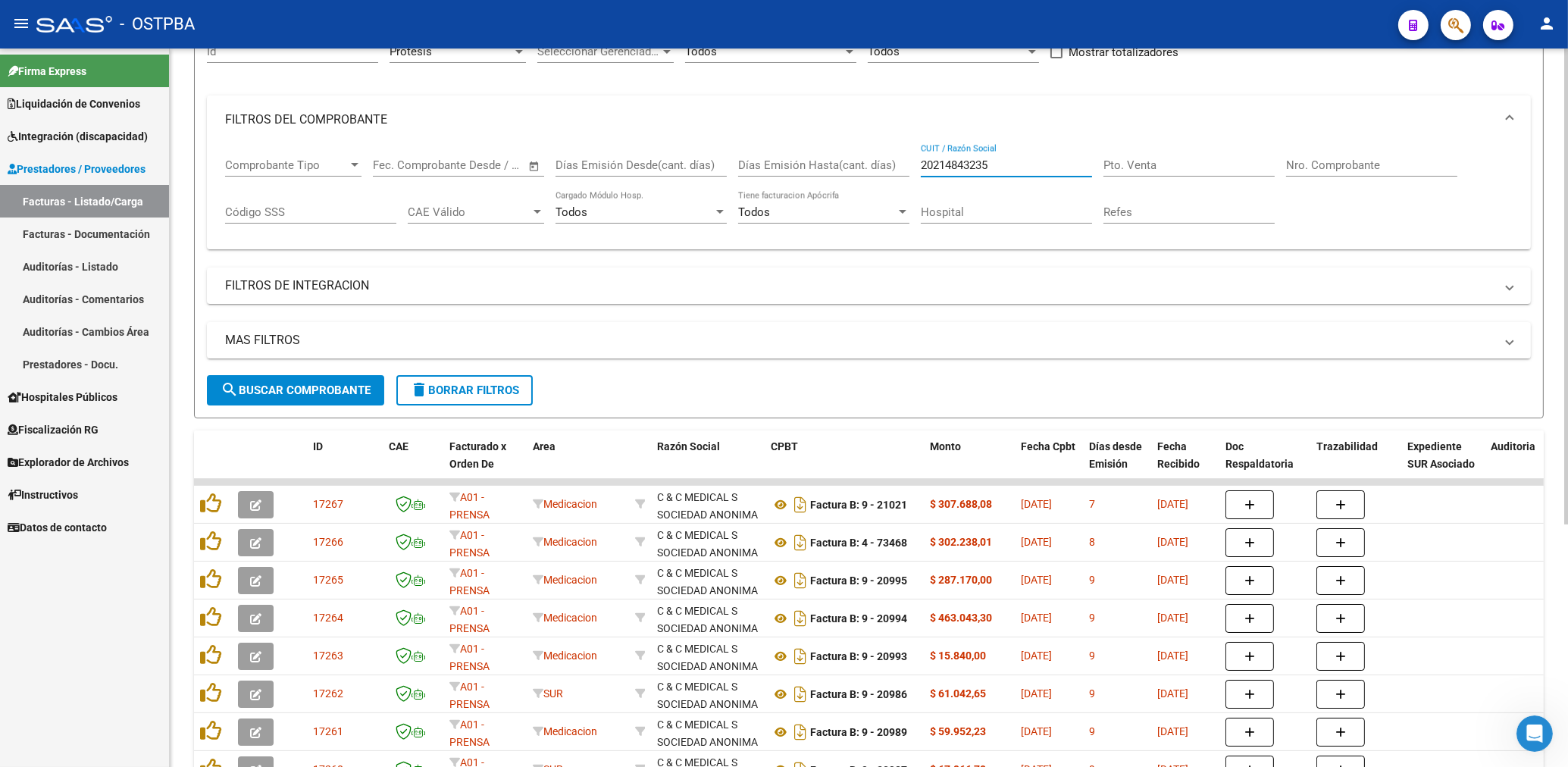
type input "20214843235"
click at [348, 391] on span "search Buscar Comprobante" at bounding box center [295, 390] width 150 height 14
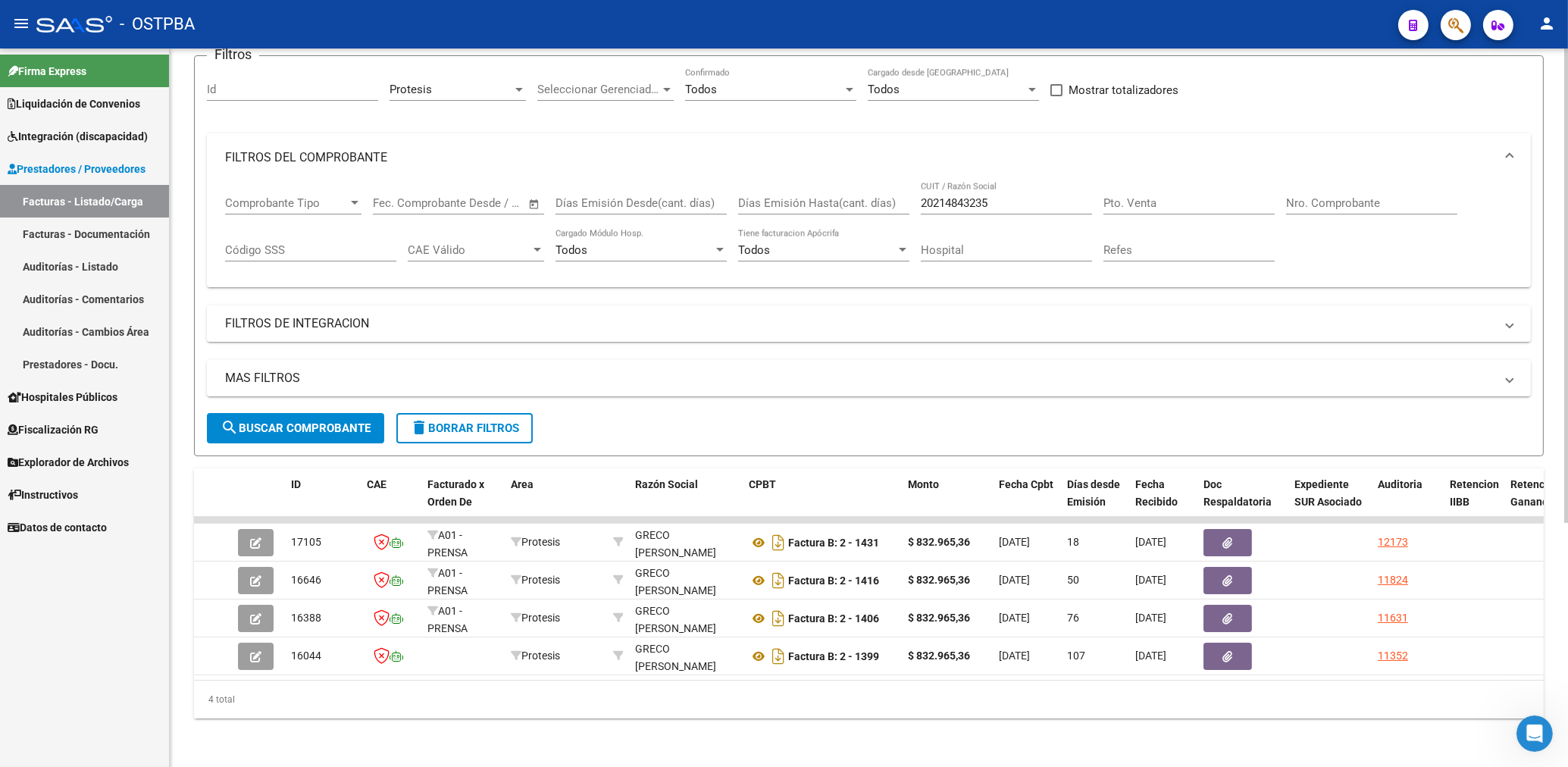
scroll to position [139, 0]
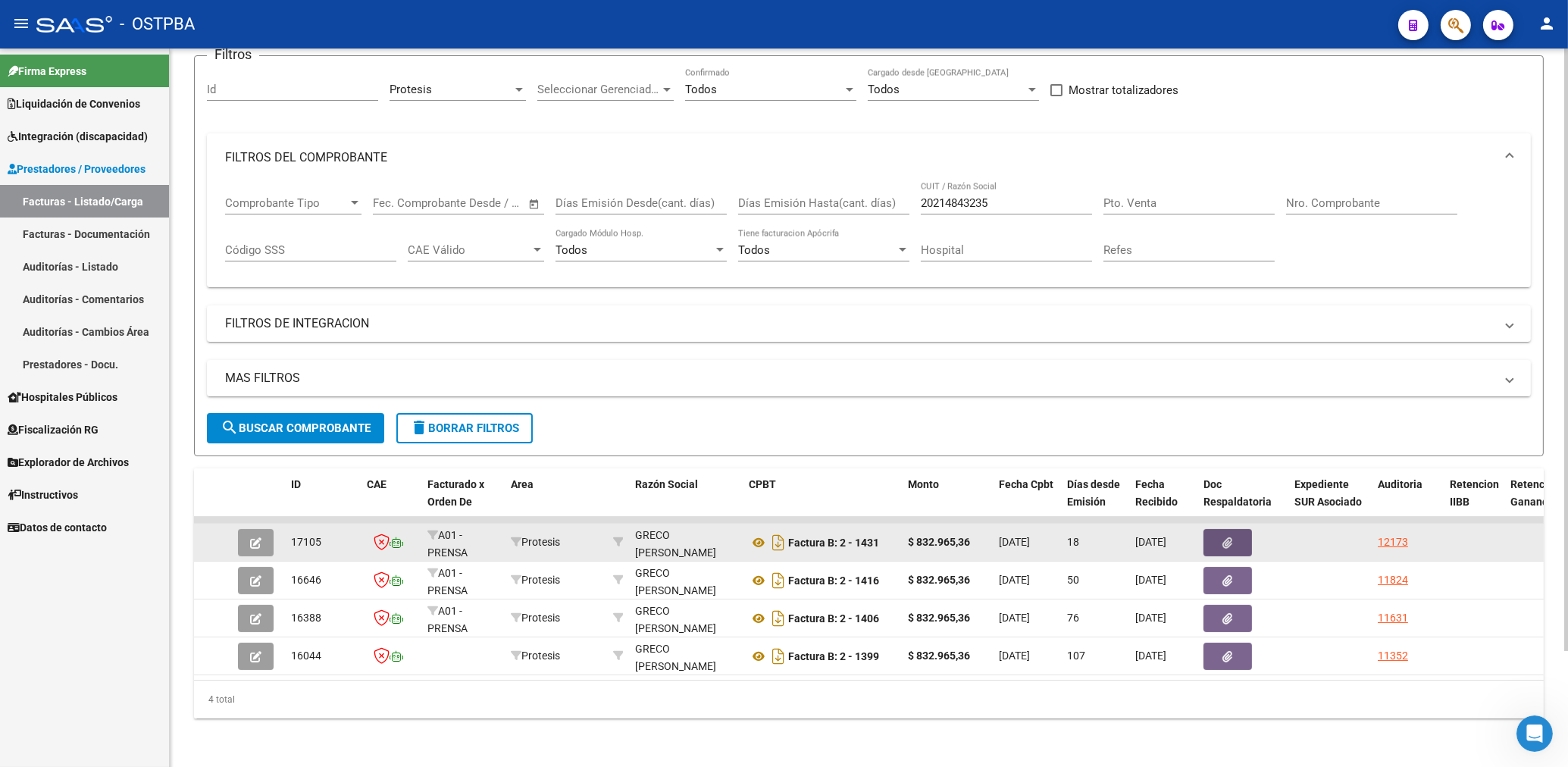
click at [1224, 537] on icon "button" at bounding box center [1228, 543] width 10 height 11
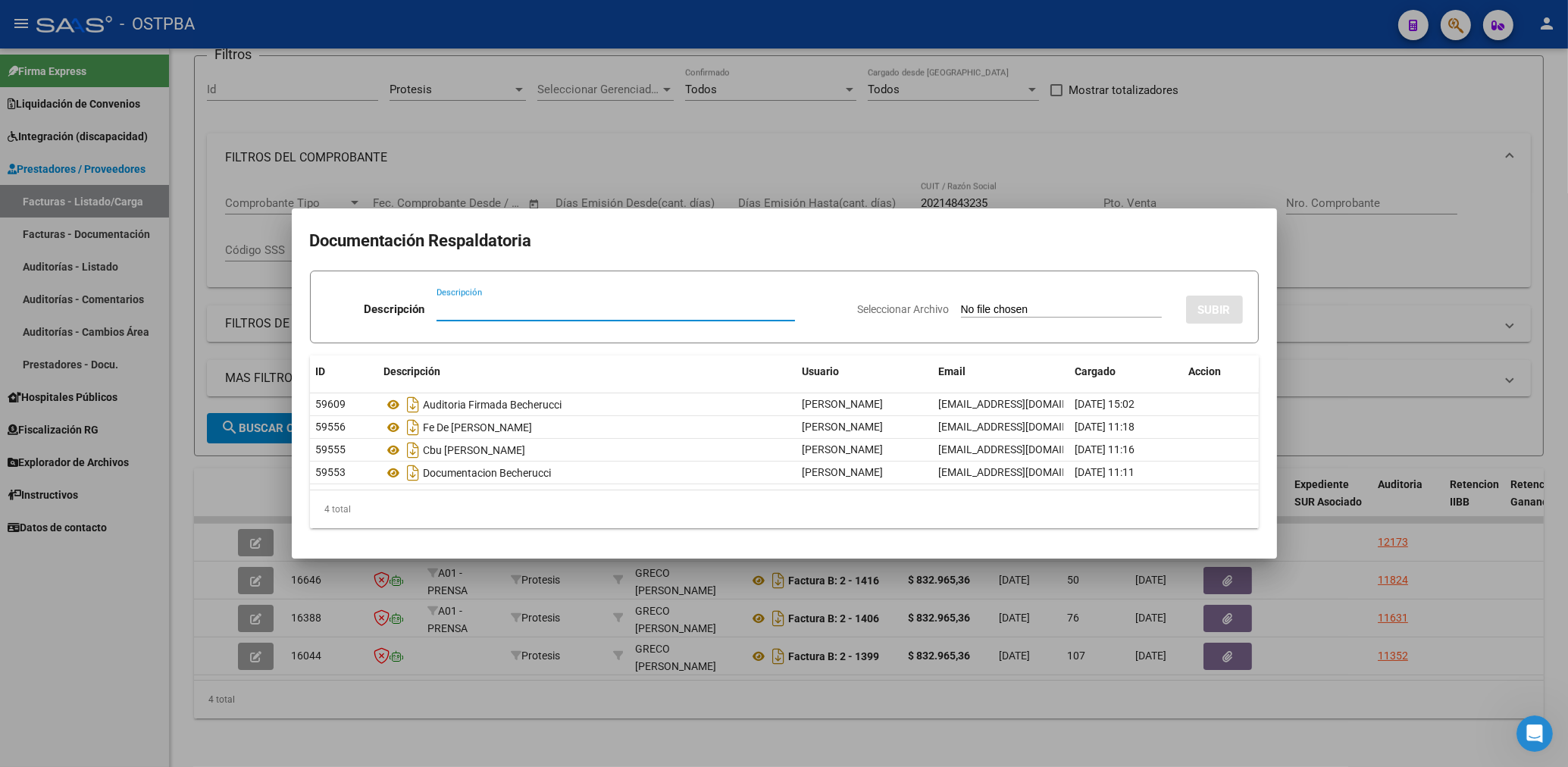
click at [463, 304] on input "Descripción" at bounding box center [616, 309] width 359 height 14
click at [464, 303] on input "Descripción" at bounding box center [616, 309] width 359 height 14
type input "HR 126475"
click at [1013, 311] on input "Seleccionar Archivo" at bounding box center [1061, 310] width 201 height 15
type input "C:\fakepath\HR 126475-BECHERUCCI-FC 1431.pdf"
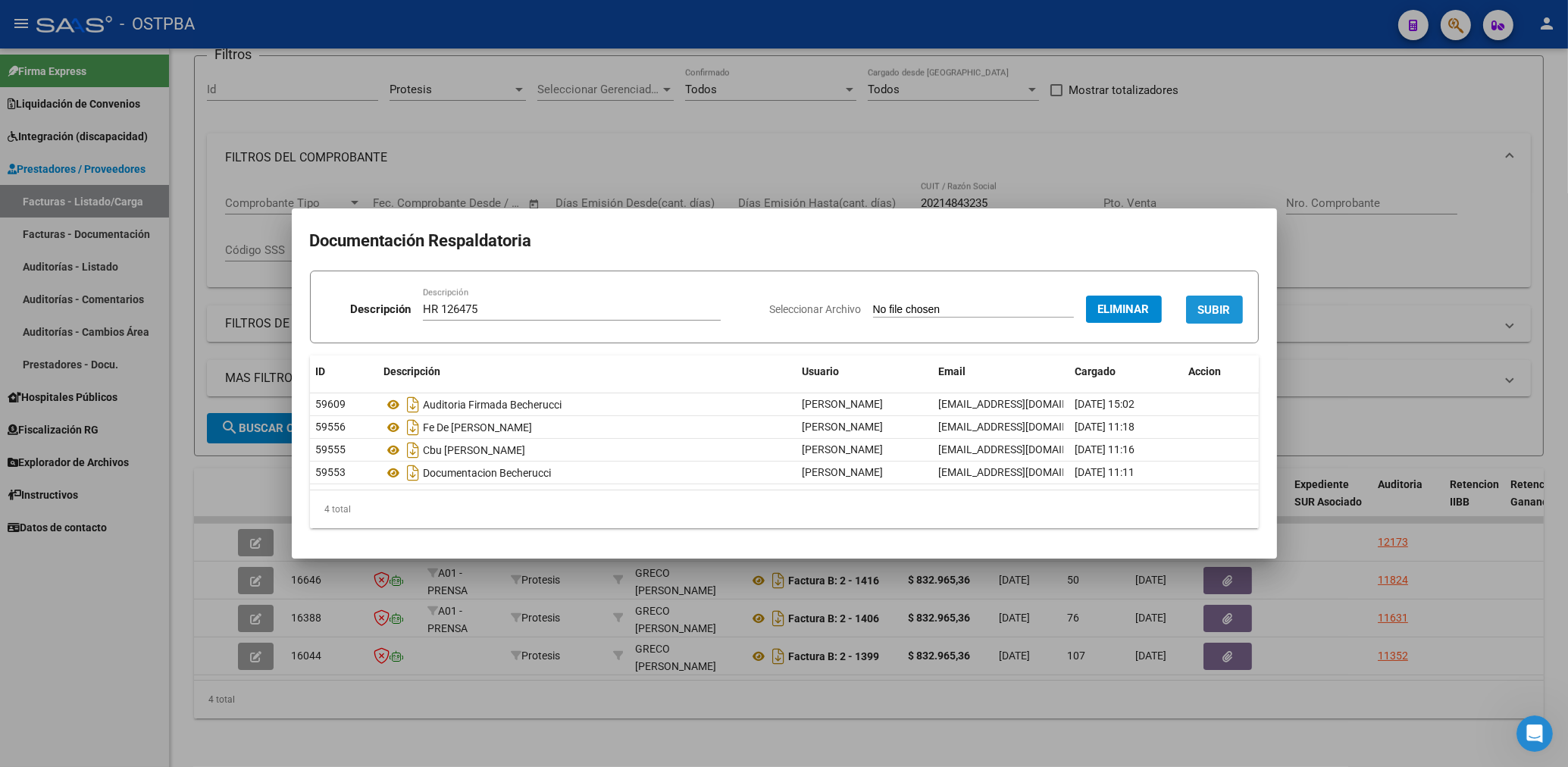
click at [1227, 318] on button "SUBIR" at bounding box center [1215, 309] width 56 height 28
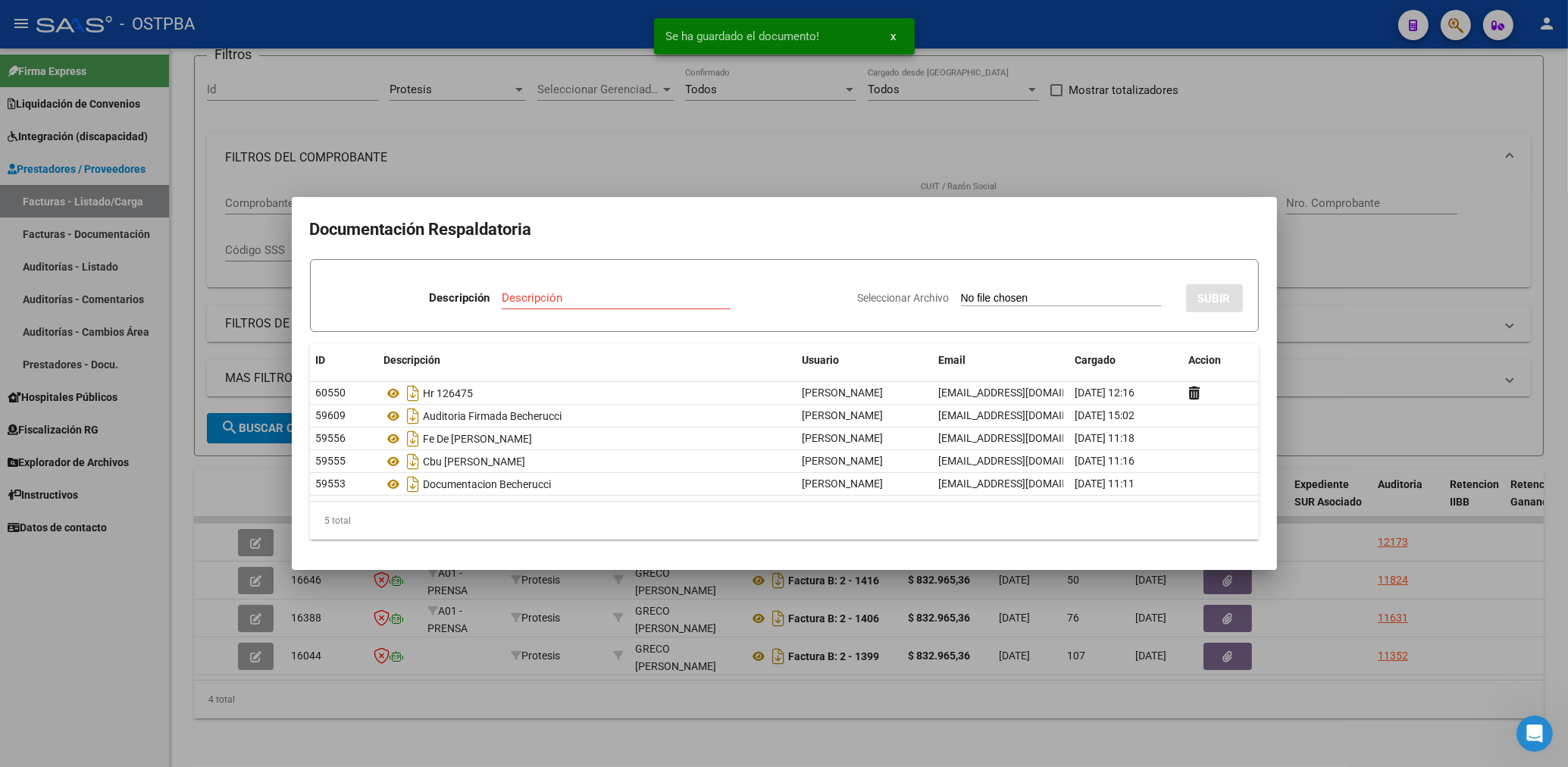
click at [553, 295] on input "Descripción" at bounding box center [616, 298] width 229 height 14
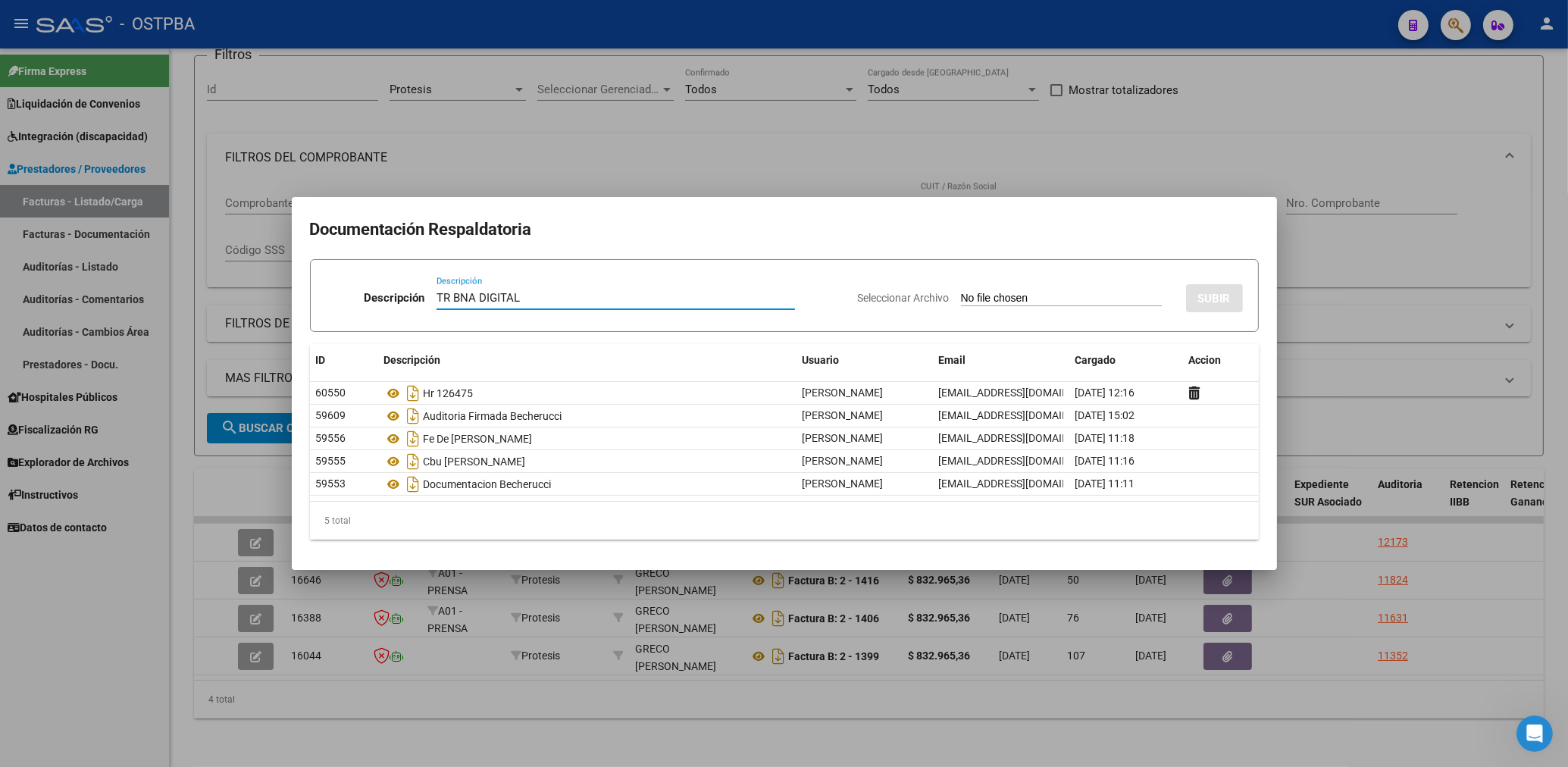
type input "TR BNA DIGITAL"
click at [1011, 297] on input "Seleccionar Archivo" at bounding box center [1061, 298] width 201 height 15
type input "C:\fakepath\BECHERUCCI-FC 1431.pdf"
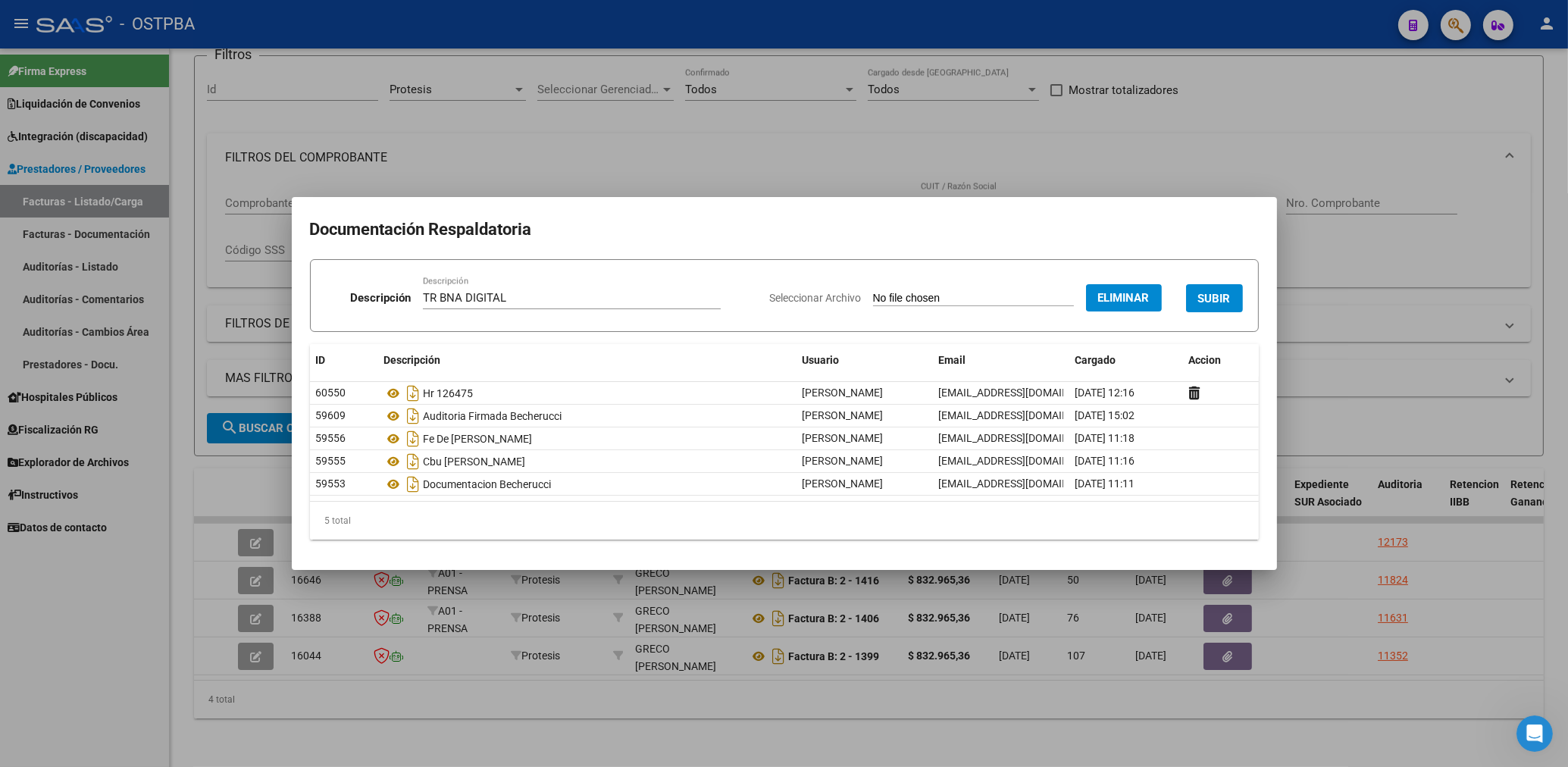
click at [1211, 298] on span "SUBIR" at bounding box center [1215, 298] width 33 height 14
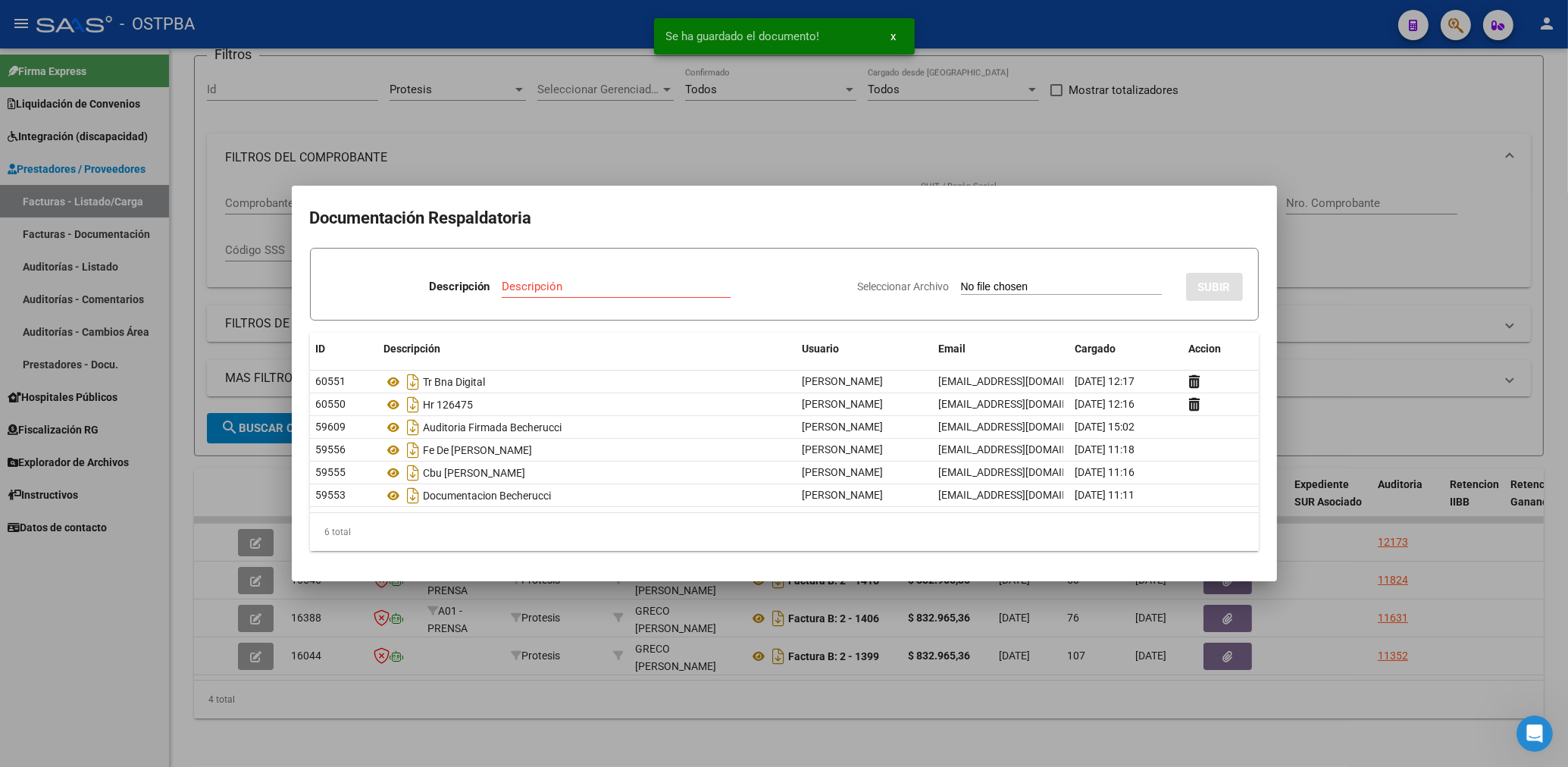
click at [779, 104] on div at bounding box center [784, 383] width 1568 height 767
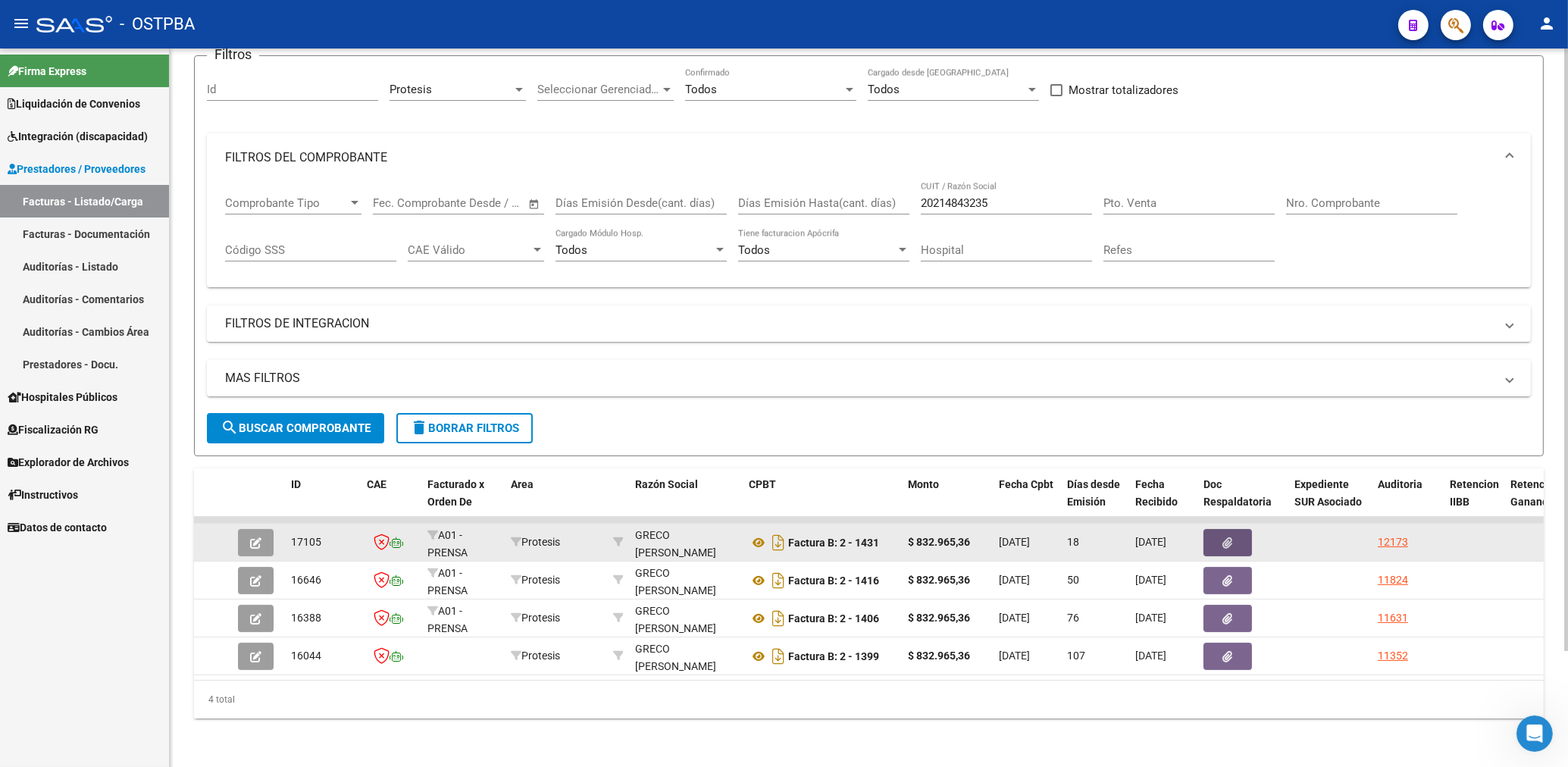
click at [1236, 529] on button "button" at bounding box center [1228, 543] width 49 height 27
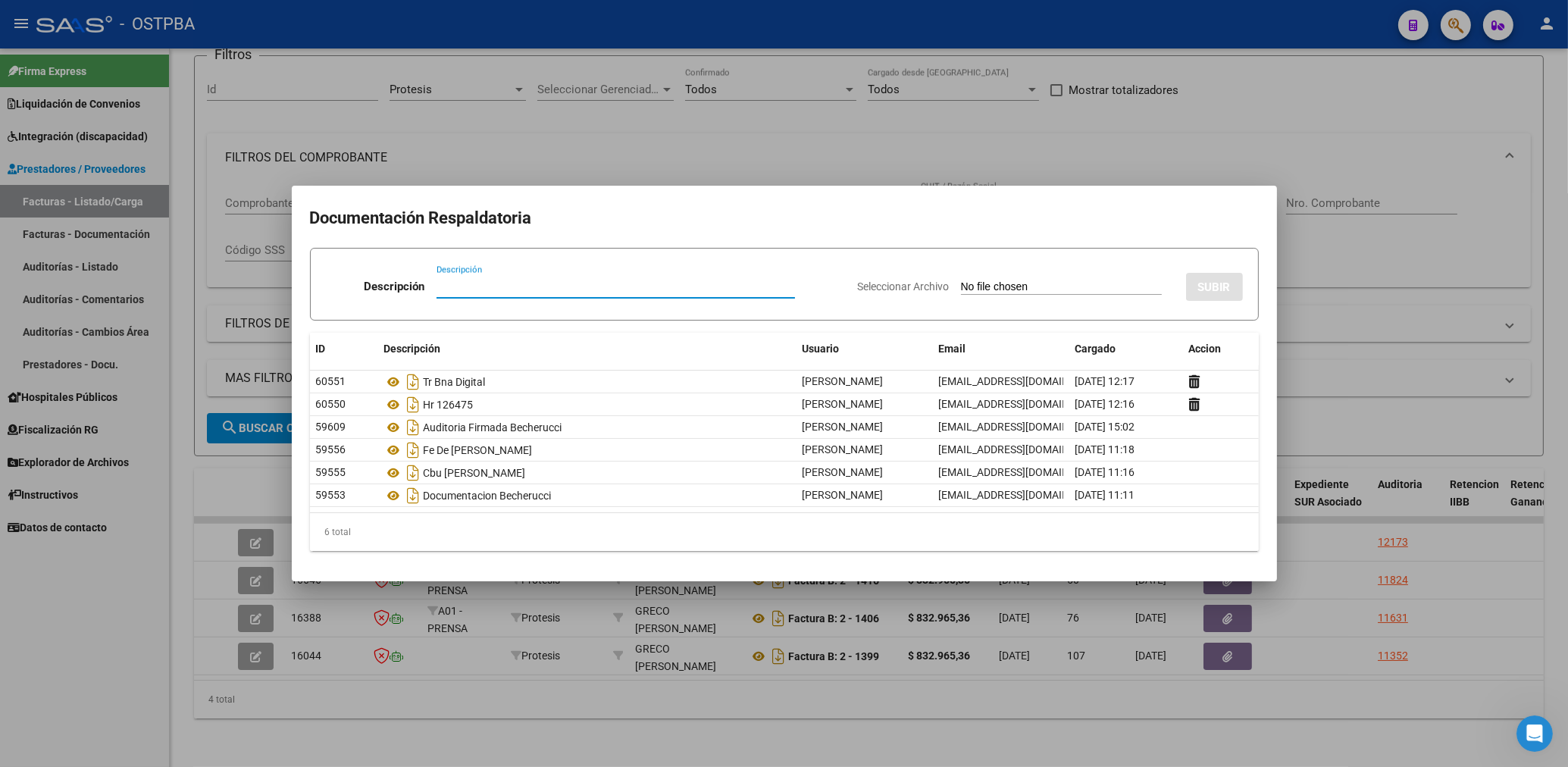
click at [785, 144] on div at bounding box center [784, 383] width 1568 height 767
